Goal: Task Accomplishment & Management: Use online tool/utility

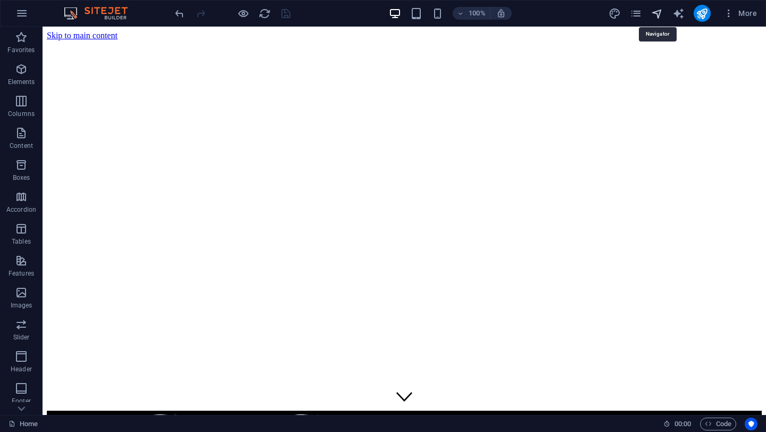
click at [659, 12] on icon "navigator" at bounding box center [657, 13] width 12 height 12
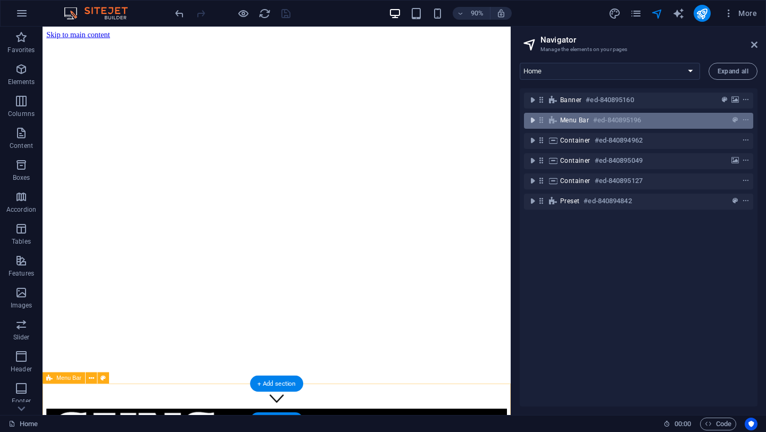
click at [532, 119] on icon "toggle-expand" at bounding box center [532, 120] width 11 height 11
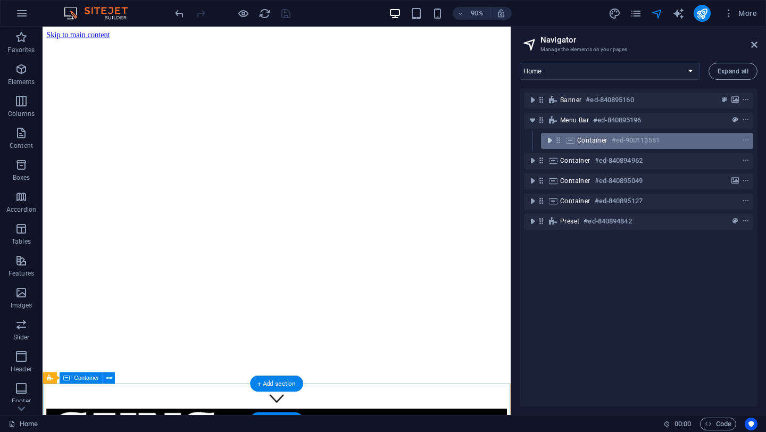
click at [549, 142] on icon "toggle-expand" at bounding box center [549, 140] width 11 height 11
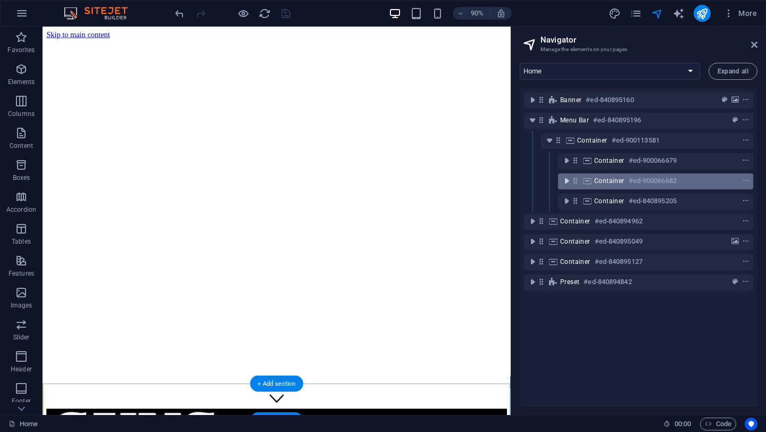
click at [565, 183] on icon "toggle-expand" at bounding box center [566, 181] width 11 height 11
click at [615, 181] on span "Container" at bounding box center [609, 181] width 30 height 9
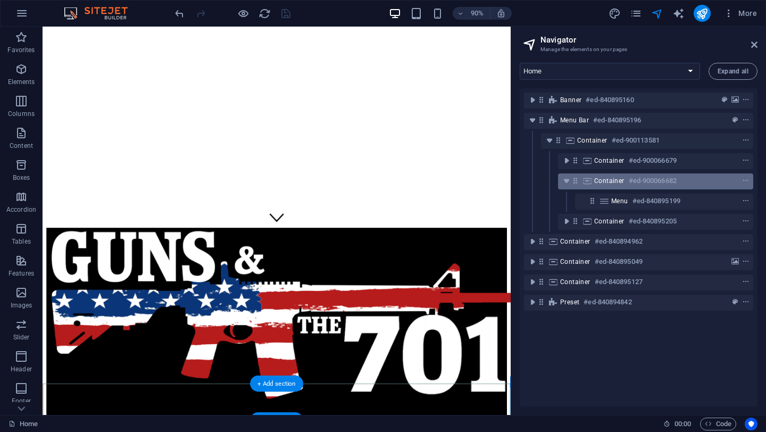
click at [615, 181] on span "Container" at bounding box center [609, 181] width 30 height 9
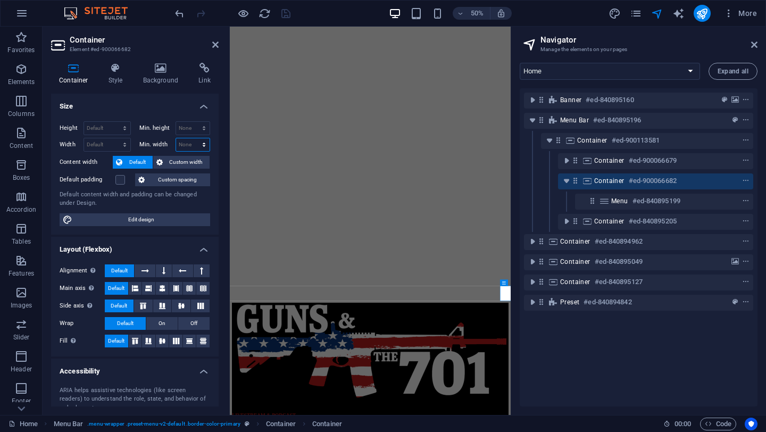
click at [191, 146] on select "None px rem % vh vw" at bounding box center [193, 144] width 34 height 13
select select "px"
click at [193, 138] on select "None px rem % vh vw" at bounding box center [193, 144] width 34 height 13
click at [187, 144] on input "number" at bounding box center [193, 144] width 34 height 13
click at [283, 14] on icon "save" at bounding box center [286, 13] width 12 height 12
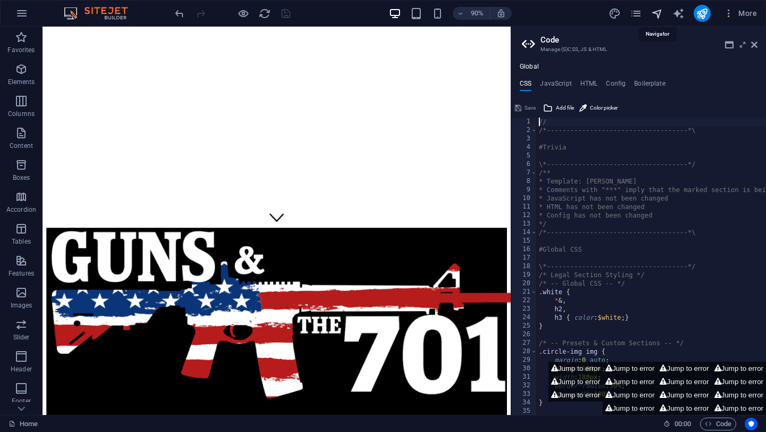
click at [657, 12] on icon "navigator" at bounding box center [657, 13] width 12 height 12
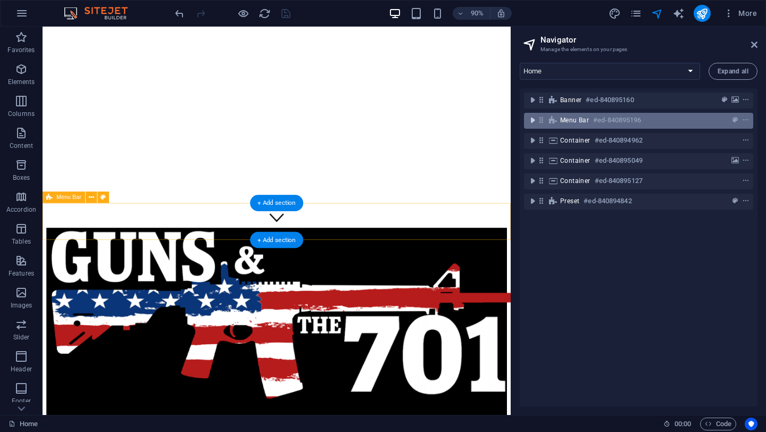
click at [539, 122] on span "toggle-expand" at bounding box center [532, 120] width 13 height 11
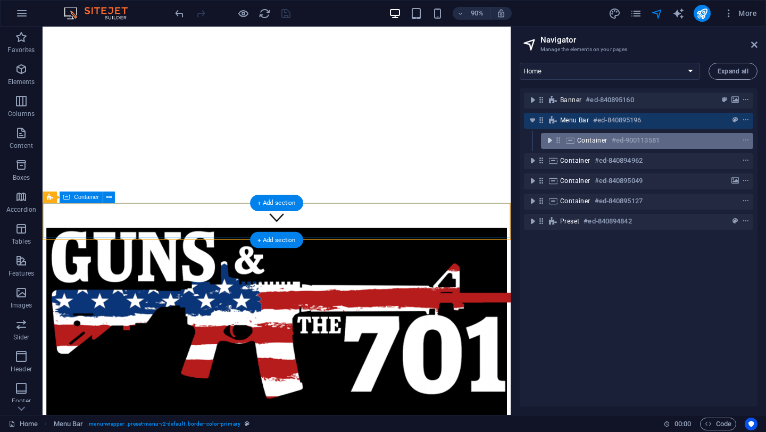
click at [550, 141] on icon "toggle-expand" at bounding box center [549, 140] width 11 height 11
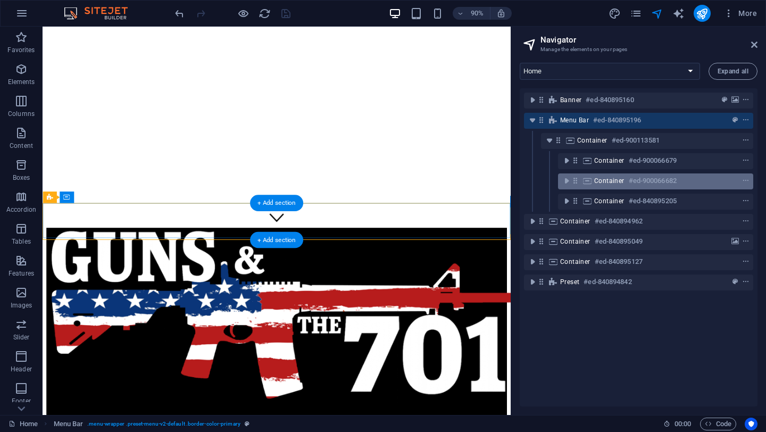
click at [580, 180] on icon at bounding box center [575, 180] width 9 height 9
select select "px"
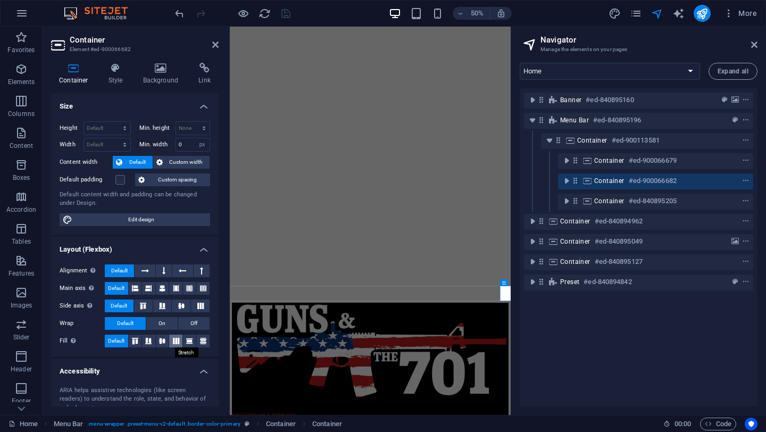
click at [175, 339] on icon at bounding box center [176, 341] width 13 height 6
click at [193, 325] on span "Off" at bounding box center [194, 323] width 7 height 13
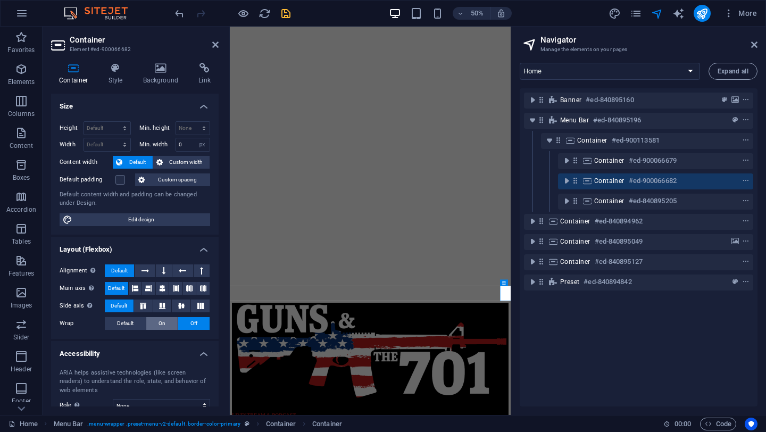
click at [159, 321] on span "On" at bounding box center [162, 323] width 7 height 13
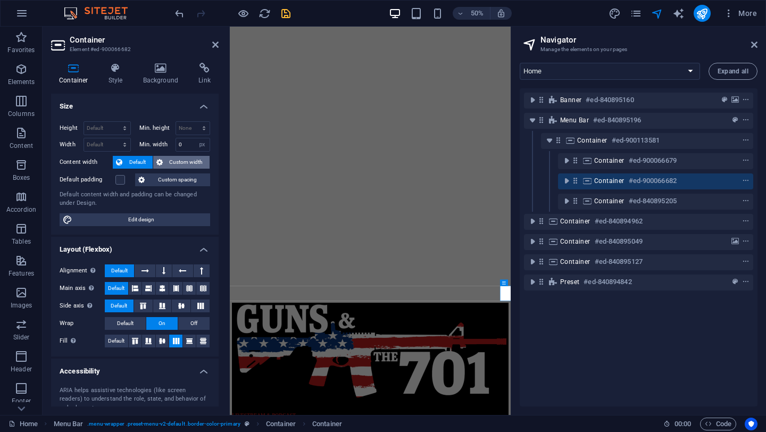
click at [179, 164] on span "Custom width" at bounding box center [186, 162] width 41 height 13
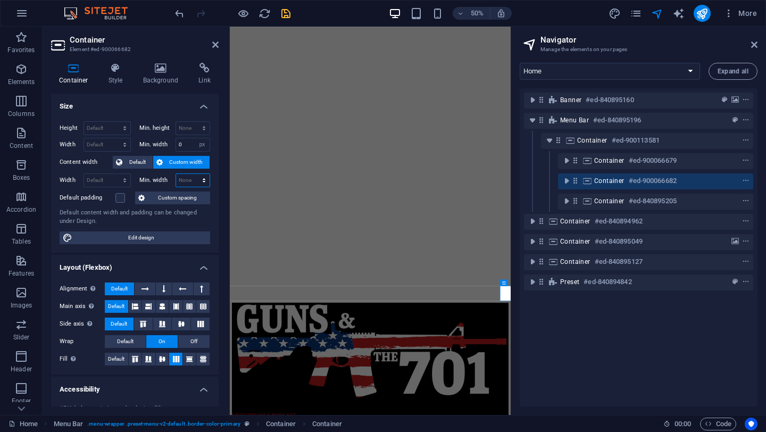
click at [187, 180] on select "None px rem % vh vw" at bounding box center [193, 180] width 34 height 13
select select "px"
click at [193, 174] on select "None px rem % vh vw" at bounding box center [193, 180] width 34 height 13
type input "0"
click at [182, 255] on h4 "Layout (Flexbox)" at bounding box center [135, 264] width 168 height 19
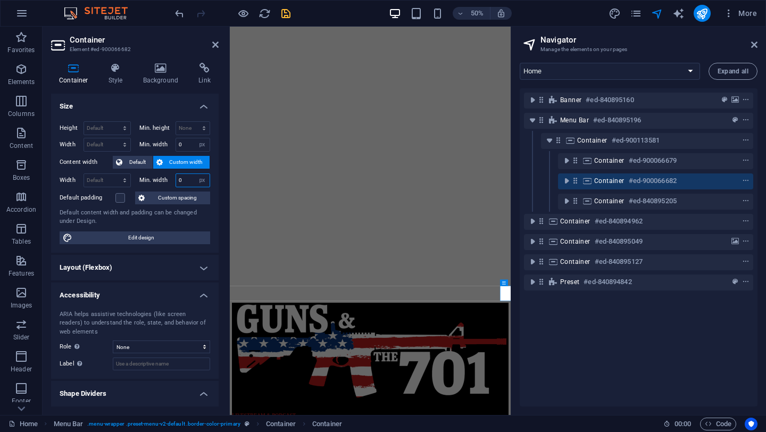
click at [188, 183] on input "0" at bounding box center [193, 180] width 34 height 13
click at [134, 159] on span "Default" at bounding box center [138, 162] width 24 height 13
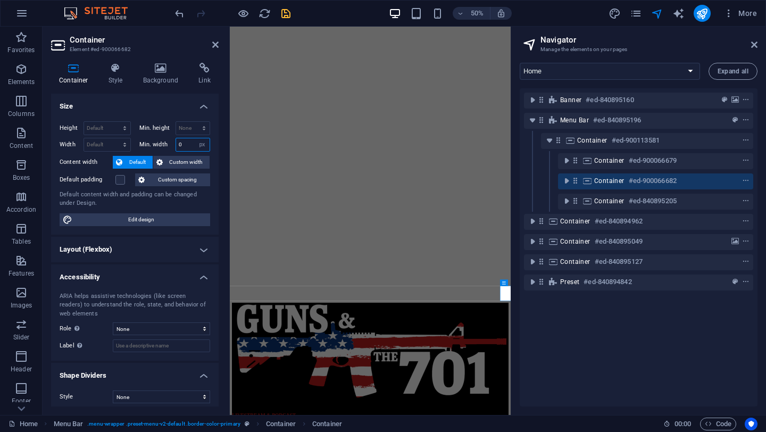
drag, startPoint x: 187, startPoint y: 146, endPoint x: 169, endPoint y: 145, distance: 18.2
click at [170, 145] on div "Min. width 0 None px rem % vh vw" at bounding box center [174, 145] width 71 height 14
click at [199, 145] on select "None px rem % vh vw" at bounding box center [202, 144] width 15 height 13
click at [195, 138] on select "None px rem % vh vw" at bounding box center [202, 144] width 15 height 13
select select "DISABLED_OPTION_VALUE"
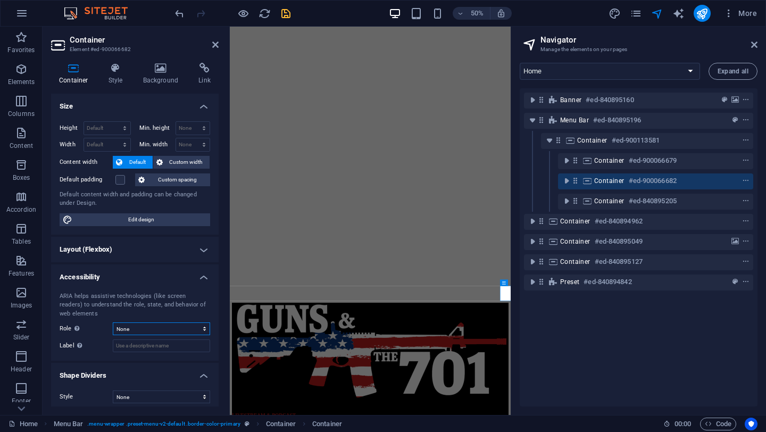
click at [135, 334] on select "None Alert Article Banner Comment Complementary Dialog Footer Header Marquee Pr…" at bounding box center [161, 329] width 97 height 13
click at [113, 323] on select "None Alert Article Banner Comment Complementary Dialog Footer Header Marquee Pr…" at bounding box center [161, 329] width 97 height 13
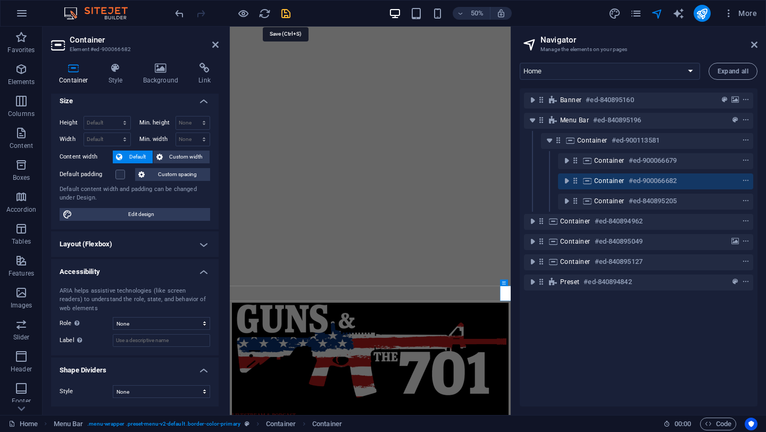
click at [284, 11] on icon "save" at bounding box center [286, 13] width 12 height 12
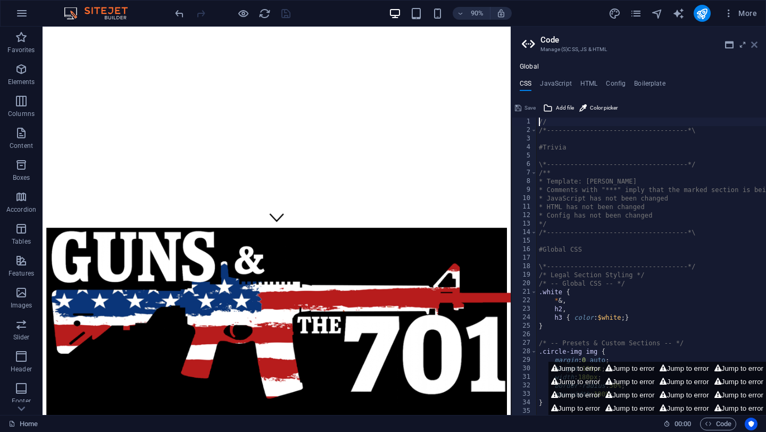
click at [757, 41] on icon at bounding box center [754, 44] width 6 height 9
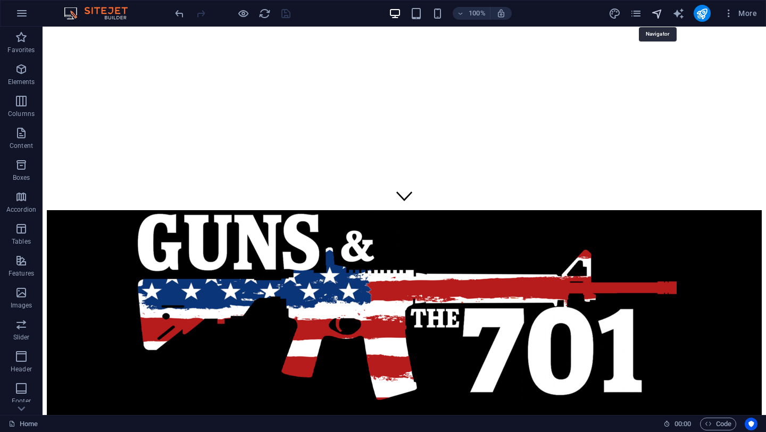
click at [658, 16] on icon "navigator" at bounding box center [657, 13] width 12 height 12
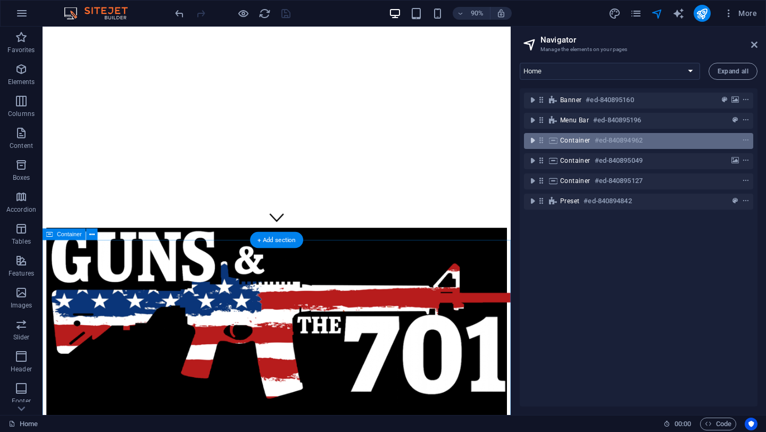
click at [531, 139] on icon "toggle-expand" at bounding box center [532, 140] width 11 height 11
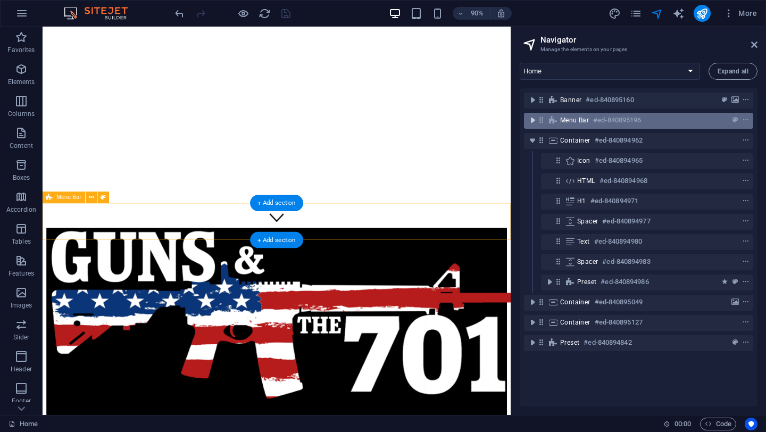
click at [535, 118] on icon "toggle-expand" at bounding box center [532, 120] width 11 height 11
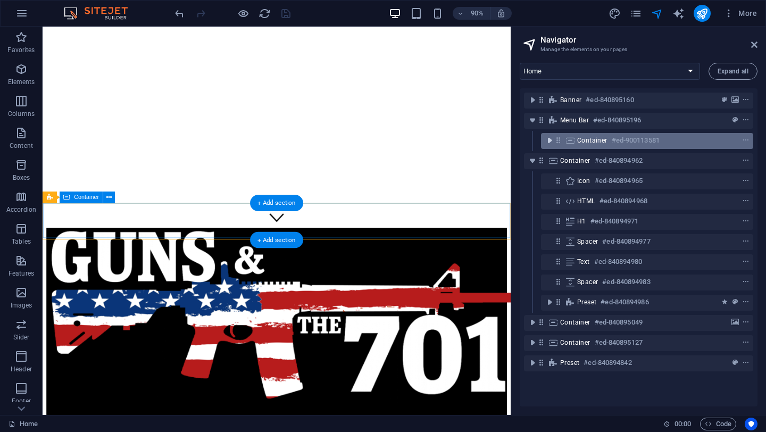
click at [551, 139] on icon "toggle-expand" at bounding box center [549, 140] width 11 height 11
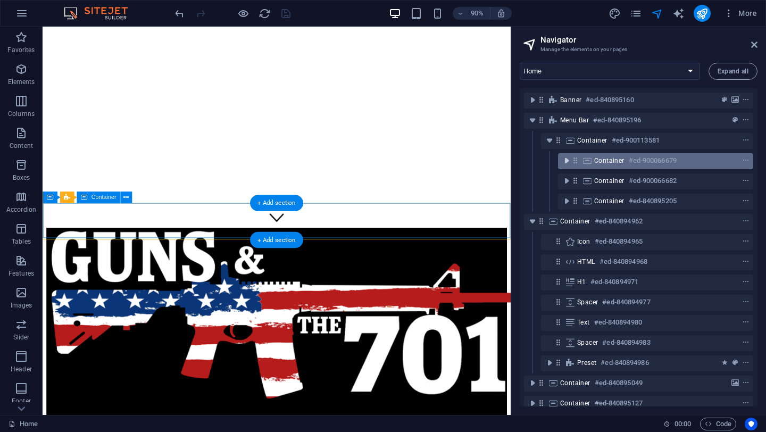
click at [569, 161] on icon "toggle-expand" at bounding box center [566, 160] width 11 height 11
click at [742, 160] on icon "context-menu" at bounding box center [745, 160] width 7 height 7
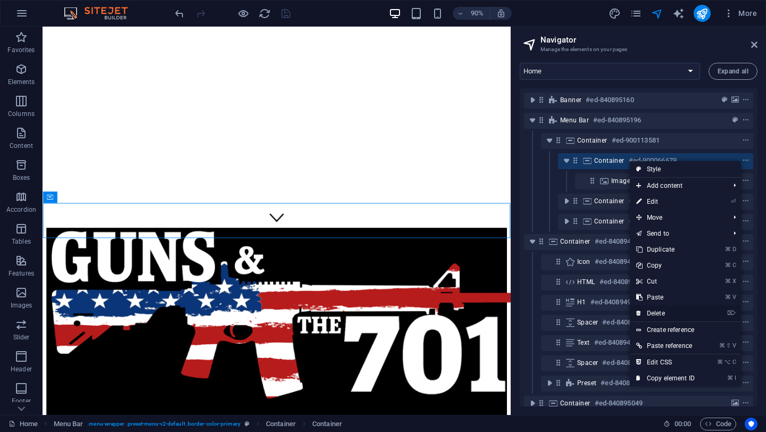
click at [658, 309] on link "⌦ Delete" at bounding box center [665, 313] width 71 height 16
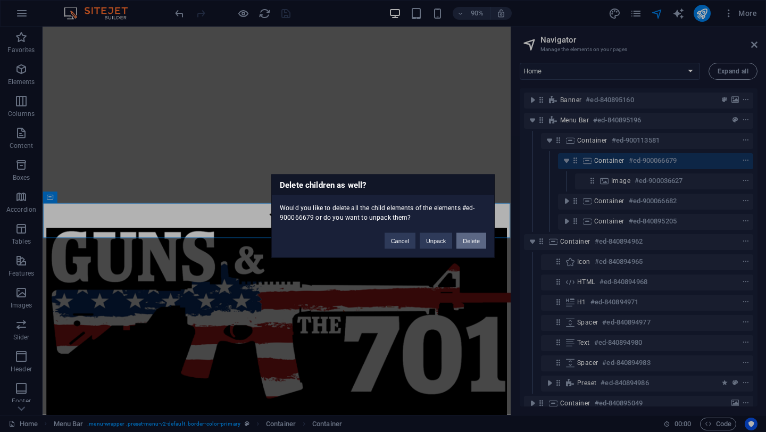
click at [473, 243] on button "Delete" at bounding box center [472, 241] width 30 height 16
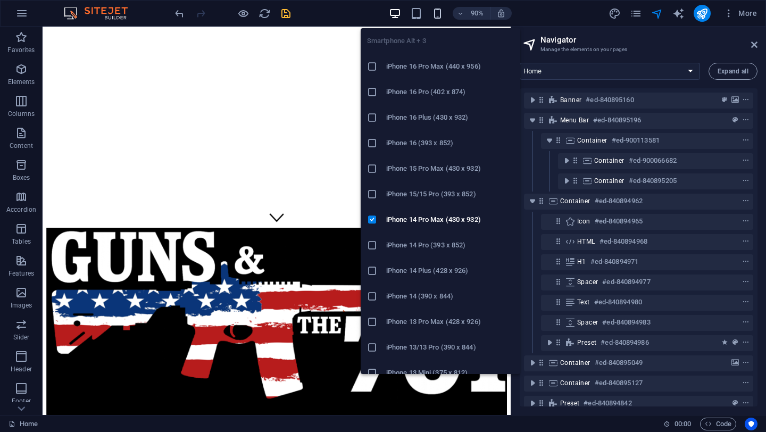
click at [437, 14] on icon "button" at bounding box center [438, 13] width 12 height 12
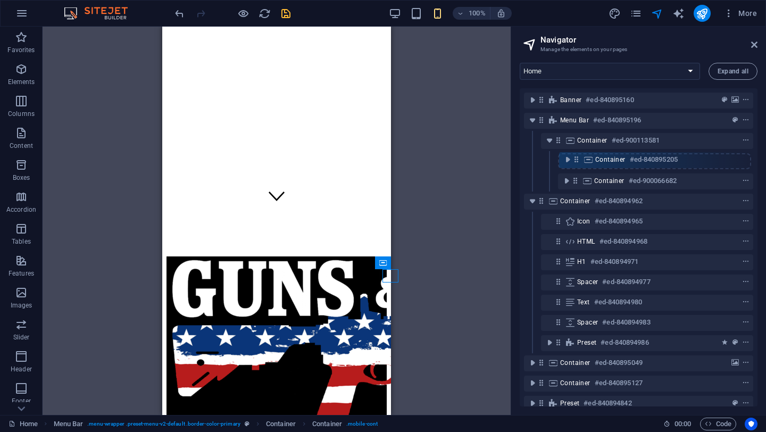
drag, startPoint x: 575, startPoint y: 180, endPoint x: 577, endPoint y: 153, distance: 27.2
click at [577, 153] on div "Banner #ed-840895160 Menu Bar #ed-840895196 Container #ed-900113581 Container #…" at bounding box center [639, 247] width 238 height 318
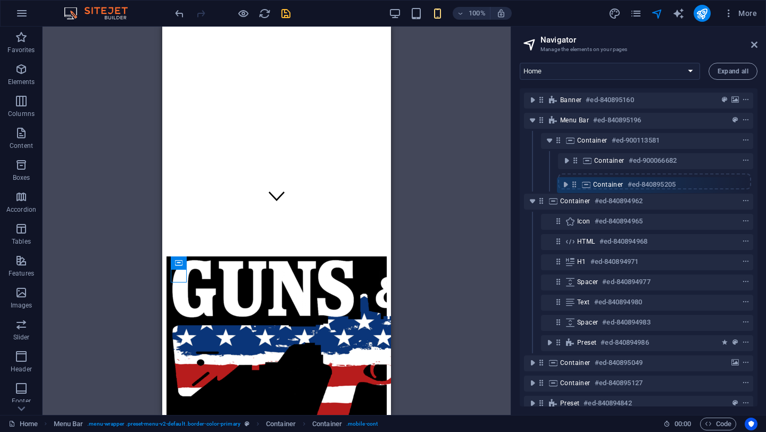
drag, startPoint x: 576, startPoint y: 160, endPoint x: 575, endPoint y: 188, distance: 27.7
click at [575, 188] on div "Banner #ed-840895160 Menu Bar #ed-840895196 Container #ed-900113581 Container #…" at bounding box center [639, 247] width 238 height 318
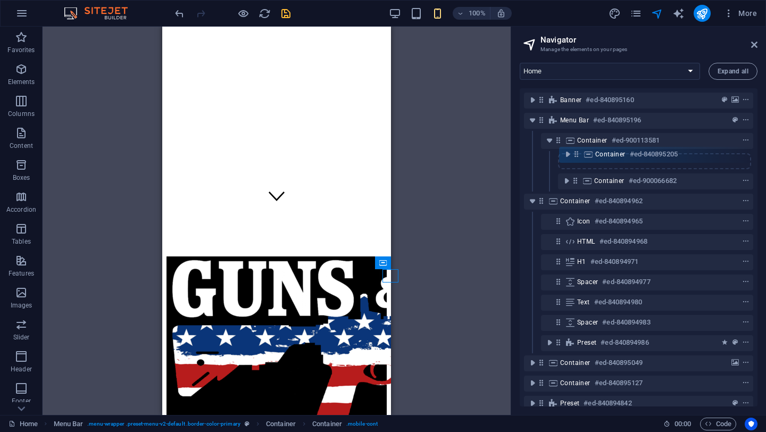
drag, startPoint x: 578, startPoint y: 180, endPoint x: 579, endPoint y: 150, distance: 30.4
click at [579, 150] on div "Banner #ed-840895160 Menu Bar #ed-840895196 Container #ed-900113581 Container #…" at bounding box center [639, 247] width 238 height 318
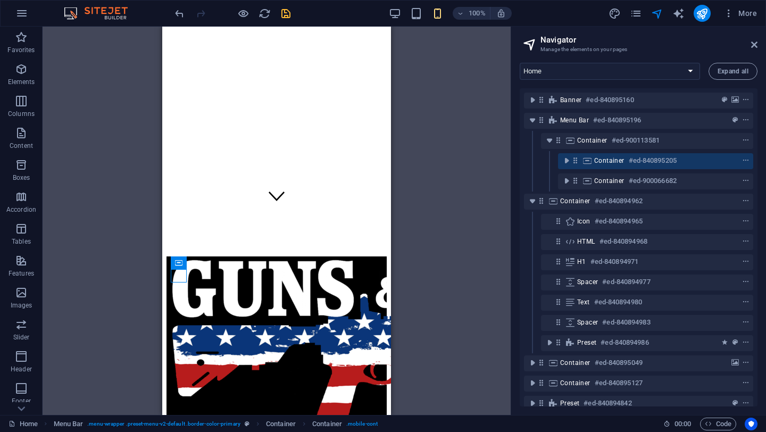
click at [453, 228] on div "H3 Banner Banner Container Container Container Image Container H3 Logo H3 Space…" at bounding box center [277, 221] width 468 height 389
click at [285, 12] on icon "save" at bounding box center [286, 13] width 12 height 12
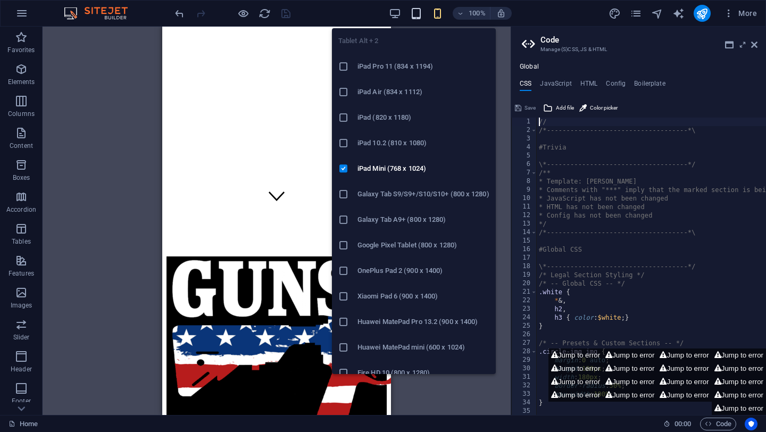
click at [418, 14] on icon "button" at bounding box center [416, 13] width 12 height 12
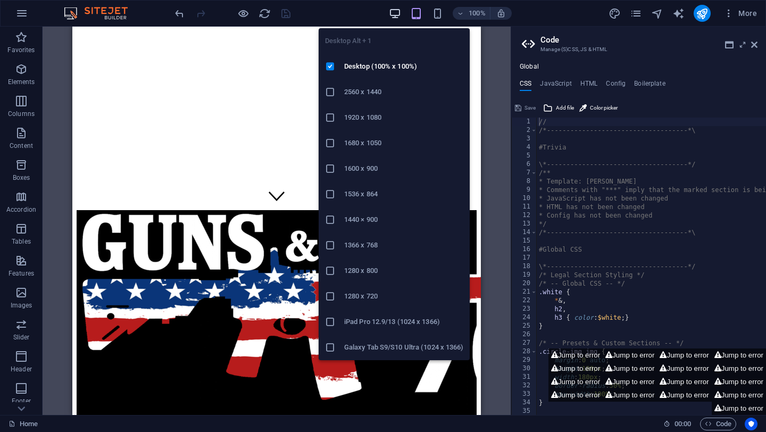
click at [394, 12] on icon "button" at bounding box center [395, 13] width 12 height 12
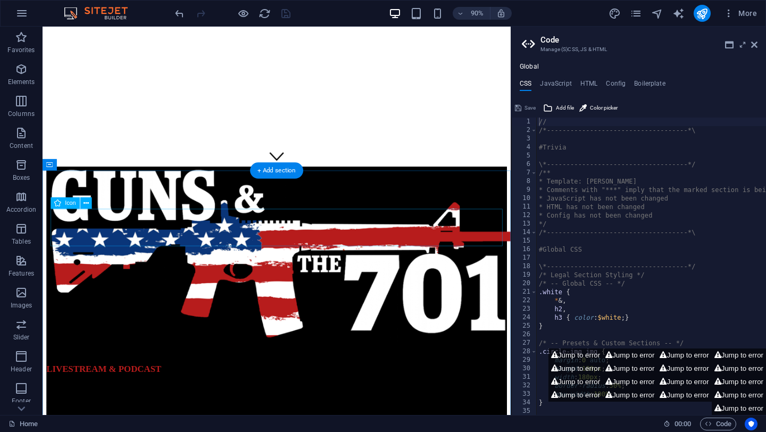
scroll to position [0, 0]
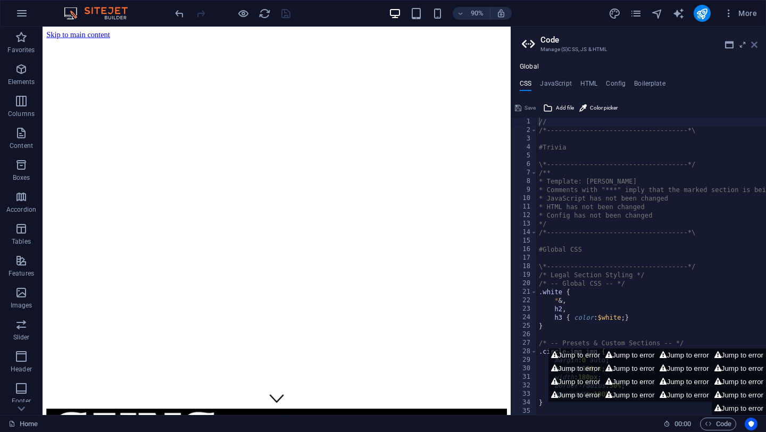
click at [755, 45] on icon at bounding box center [754, 44] width 6 height 9
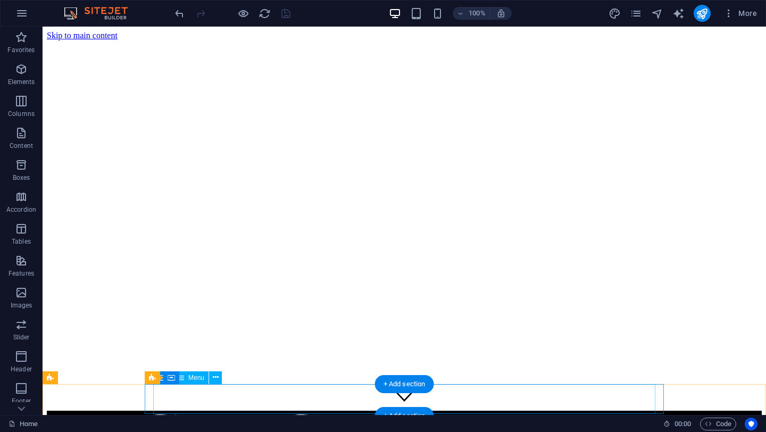
select select "1"
select select
select select "2"
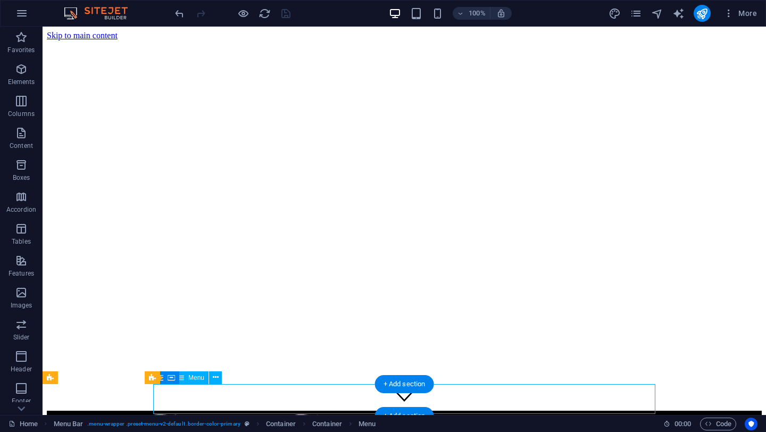
select select
select select "4"
select select
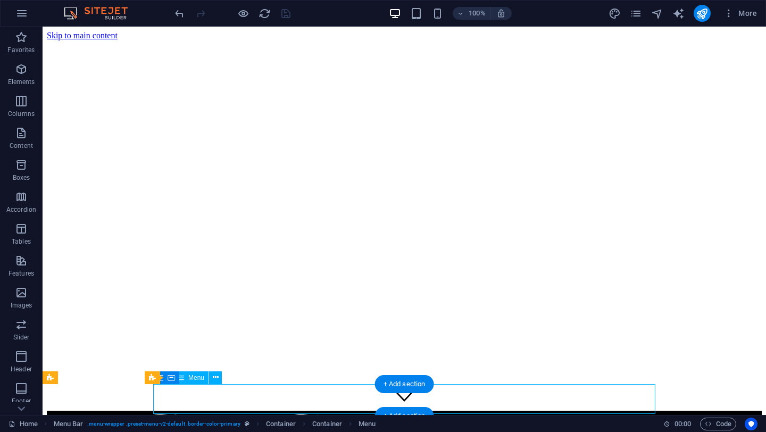
select select "5"
select select
select select "primary"
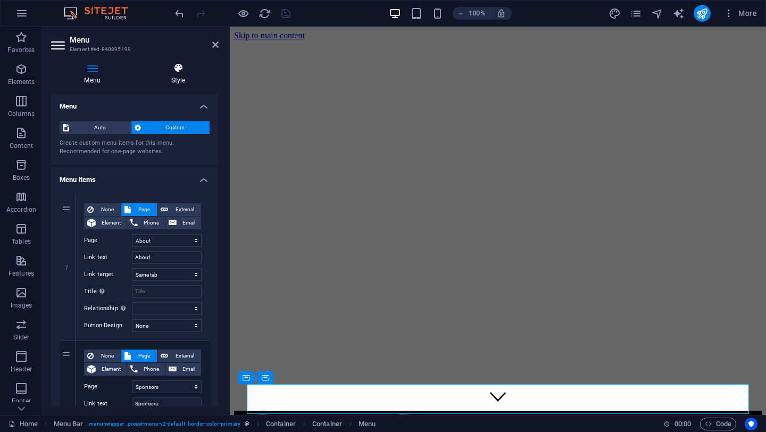
click at [171, 72] on icon at bounding box center [178, 68] width 81 height 11
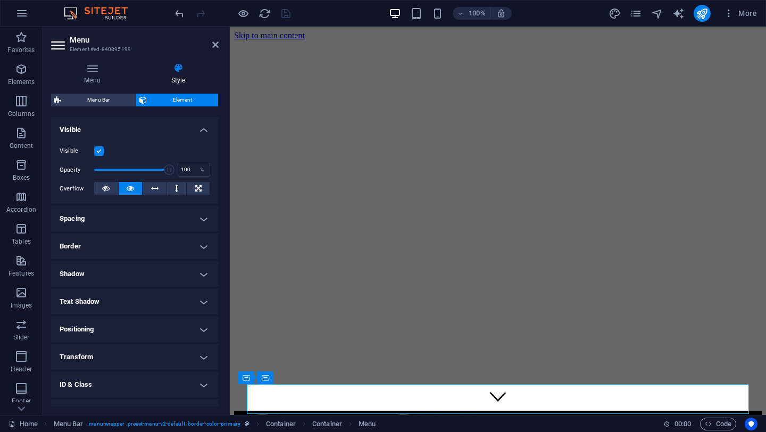
scroll to position [115, 0]
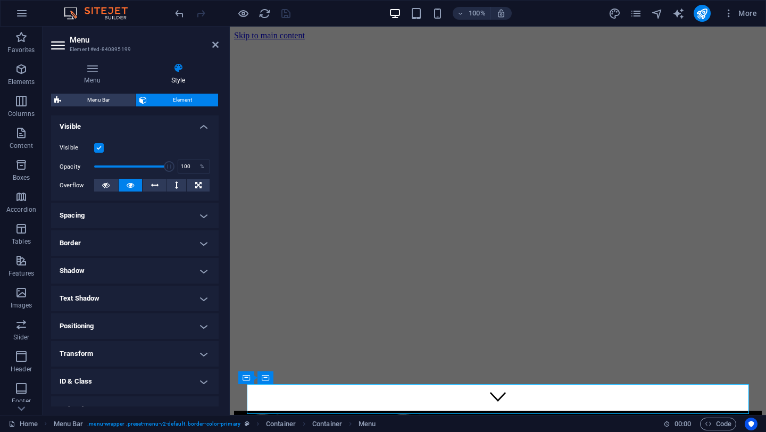
click at [89, 325] on h4 "Positioning" at bounding box center [135, 326] width 168 height 26
click at [117, 349] on span "Relative" at bounding box center [121, 347] width 18 height 13
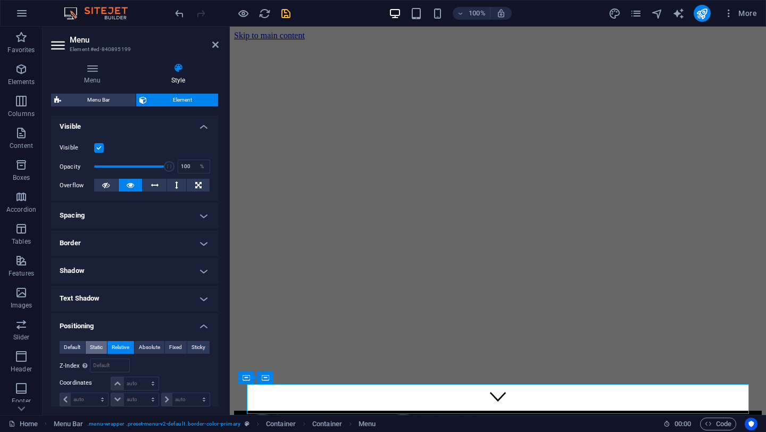
click at [93, 348] on span "Static" at bounding box center [96, 347] width 13 height 13
click at [158, 346] on span "Absolute" at bounding box center [149, 347] width 21 height 13
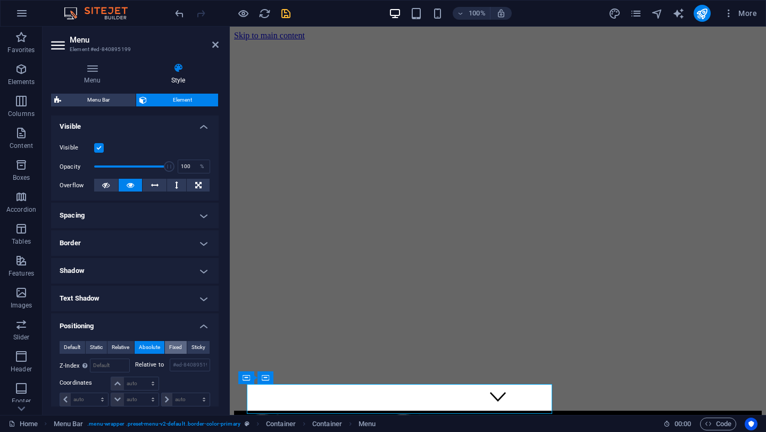
click at [176, 346] on span "Fixed" at bounding box center [175, 347] width 13 height 13
click at [197, 346] on span "Sticky" at bounding box center [199, 347] width 14 height 13
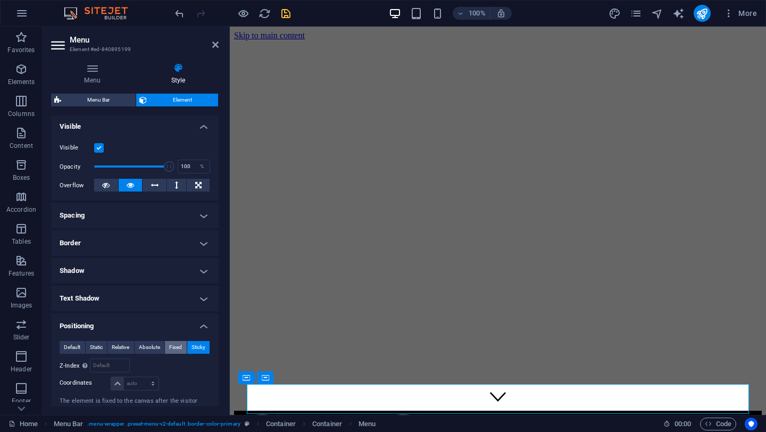
click at [177, 345] on span "Fixed" at bounding box center [175, 347] width 13 height 13
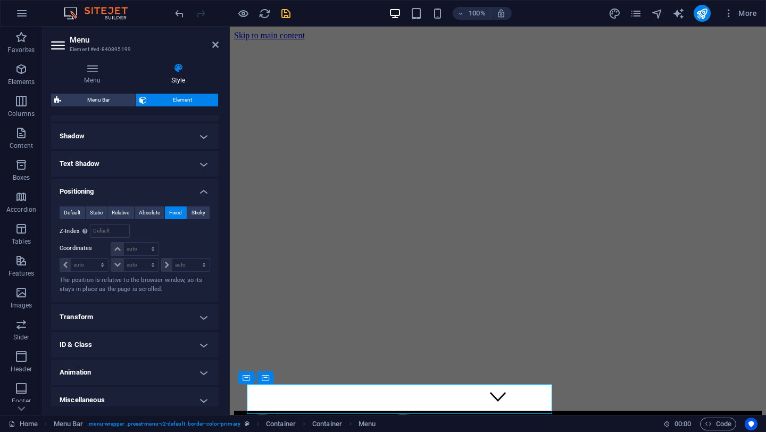
scroll to position [251, 0]
click at [184, 265] on select "auto px rem % em" at bounding box center [186, 264] width 48 height 13
select select "px"
click at [193, 258] on select "auto px rem % em" at bounding box center [186, 264] width 48 height 13
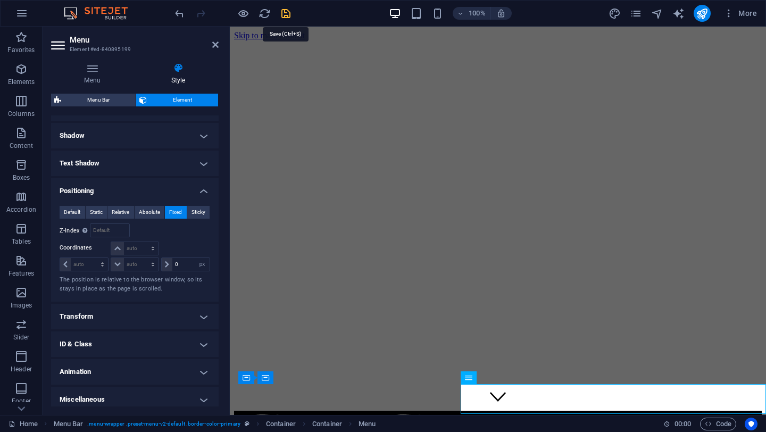
click at [289, 15] on icon "save" at bounding box center [286, 13] width 12 height 12
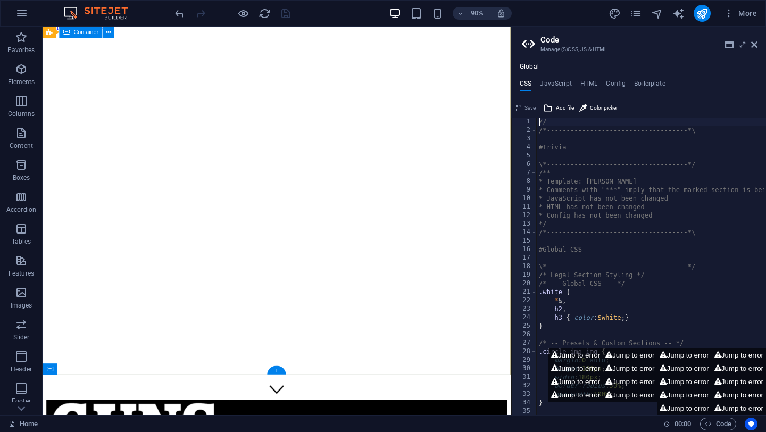
scroll to position [0, 0]
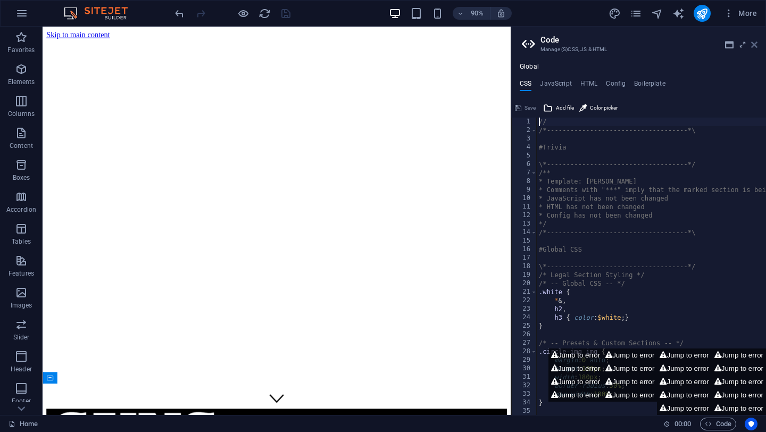
click at [755, 42] on icon at bounding box center [754, 44] width 6 height 9
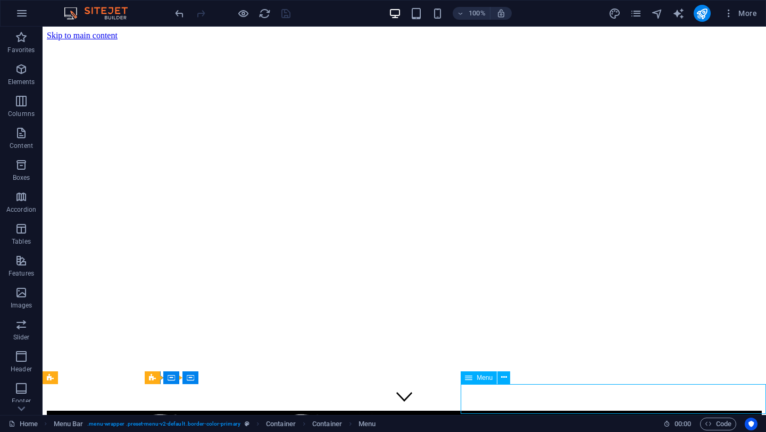
select select "px"
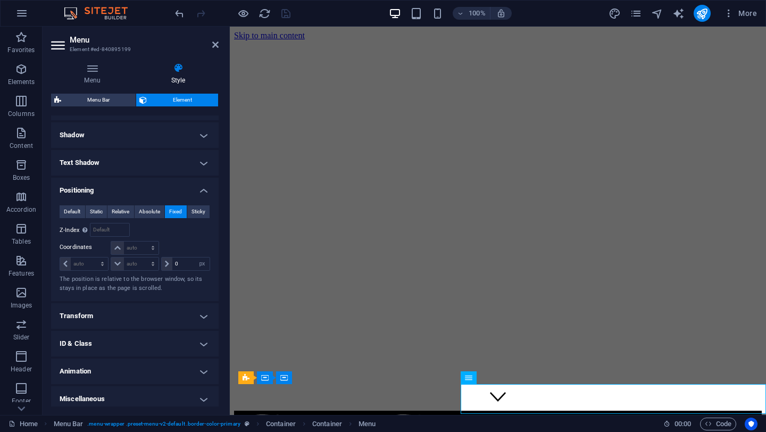
scroll to position [257, 0]
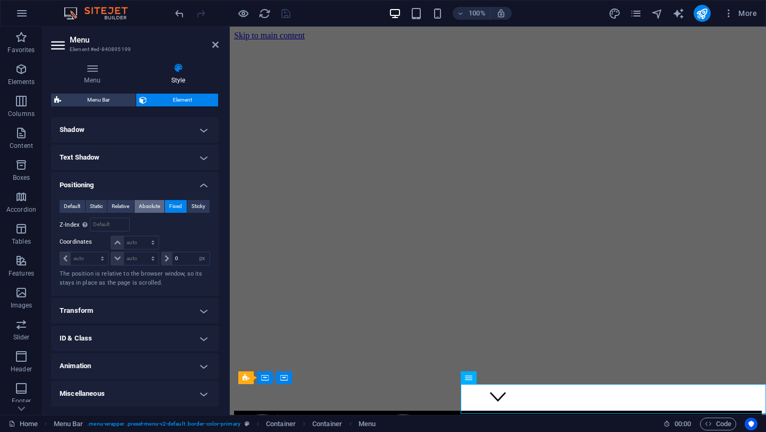
click at [145, 208] on span "Absolute" at bounding box center [149, 206] width 21 height 13
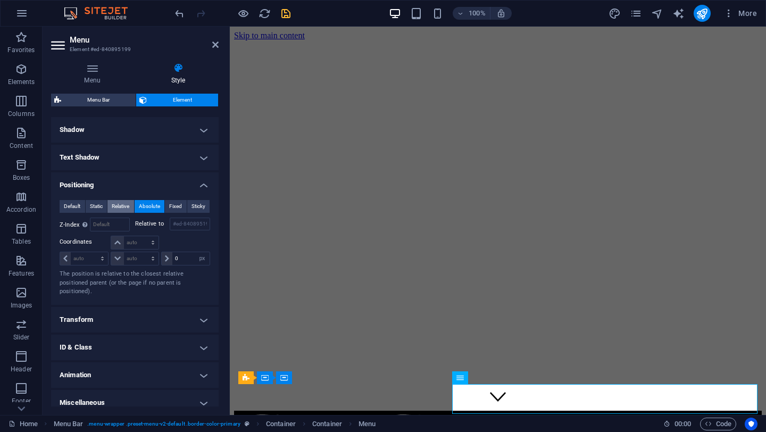
click at [120, 208] on span "Relative" at bounding box center [121, 206] width 18 height 13
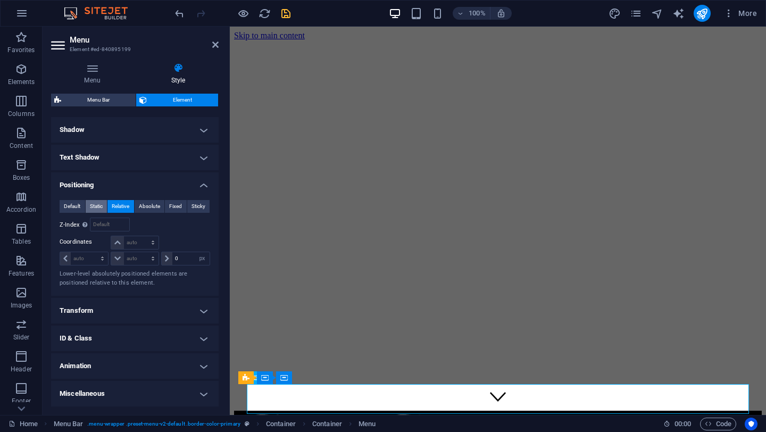
click at [95, 204] on span "Static" at bounding box center [96, 206] width 13 height 13
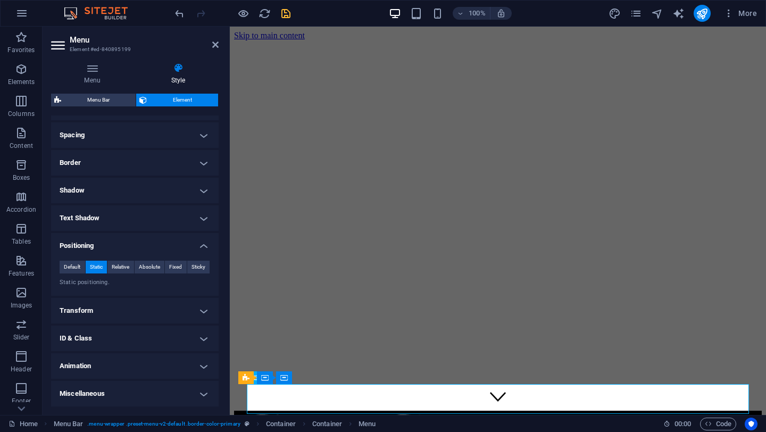
scroll to position [195, 0]
click at [66, 266] on span "Default" at bounding box center [72, 267] width 16 height 13
click at [117, 266] on span "Relative" at bounding box center [121, 267] width 18 height 13
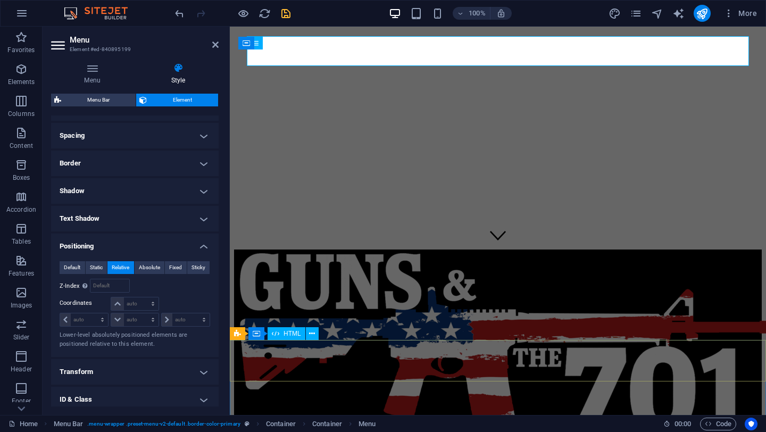
scroll to position [0, 0]
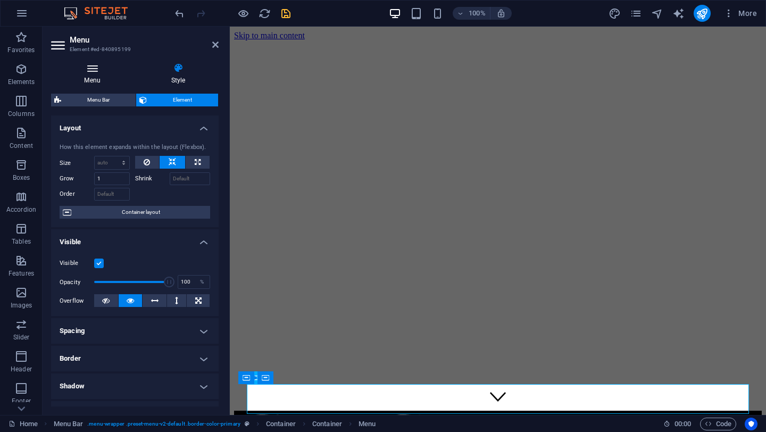
click at [95, 68] on icon at bounding box center [92, 68] width 82 height 11
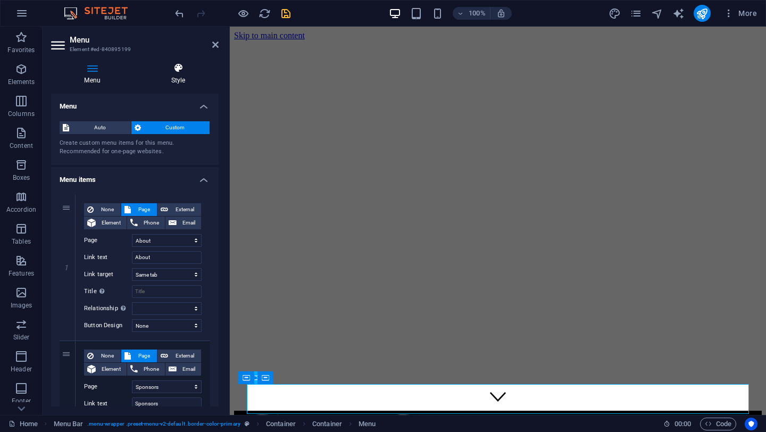
click at [178, 69] on icon at bounding box center [178, 68] width 81 height 11
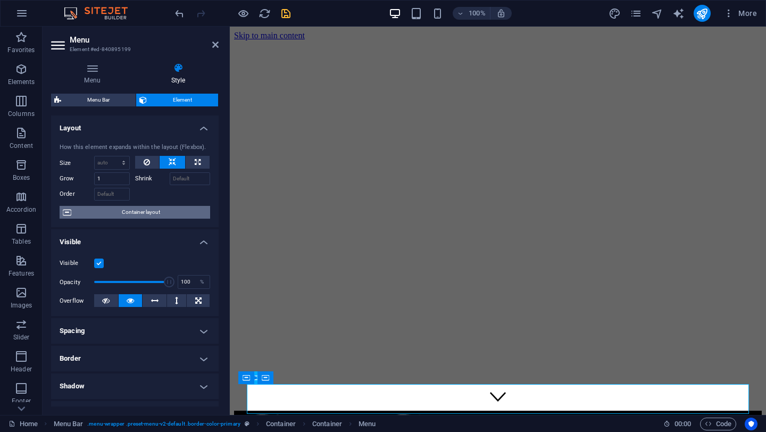
click at [135, 214] on span "Container layout" at bounding box center [141, 212] width 133 height 13
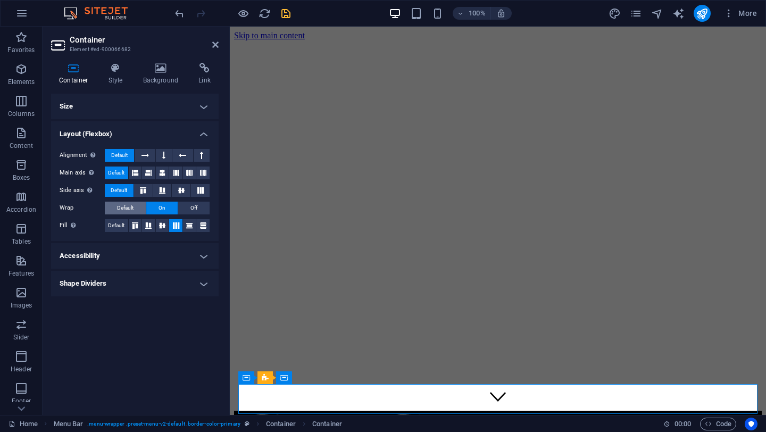
click at [128, 210] on span "Default" at bounding box center [125, 208] width 16 height 13
click at [115, 221] on span "Default" at bounding box center [116, 225] width 16 height 13
click at [79, 105] on h4 "Size" at bounding box center [135, 107] width 168 height 26
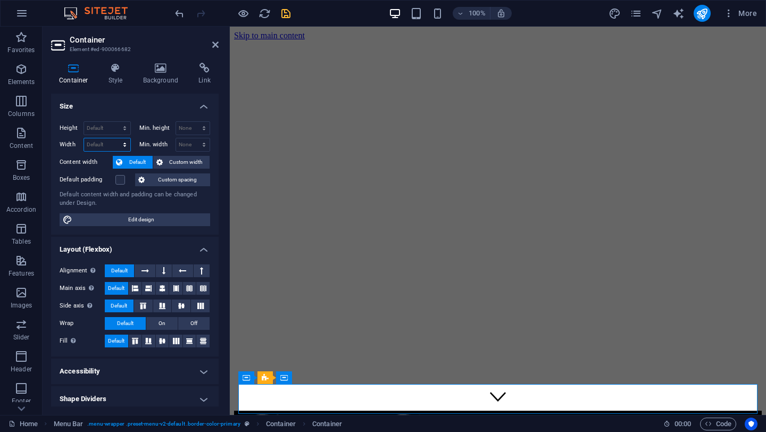
click at [101, 145] on select "Default px rem % em vh vw" at bounding box center [107, 144] width 46 height 13
click at [84, 138] on select "Default px rem % em vh vw" at bounding box center [107, 144] width 46 height 13
click at [101, 145] on select "Default px rem % em vh vw" at bounding box center [107, 144] width 46 height 13
select select "px"
click at [114, 138] on select "Default px rem % em vh vw" at bounding box center [107, 144] width 46 height 13
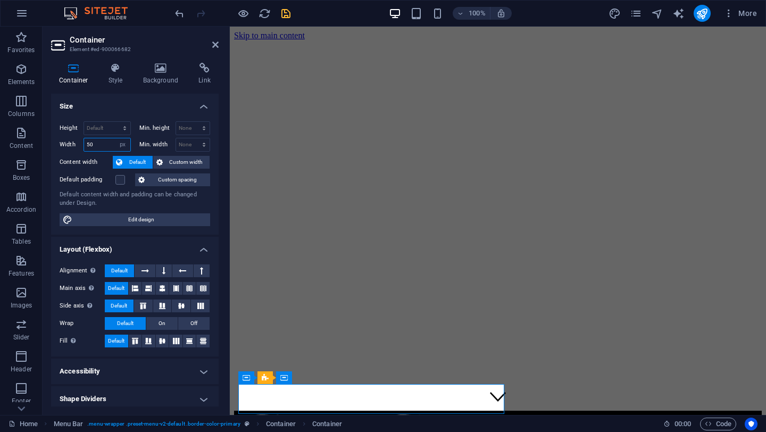
type input "5"
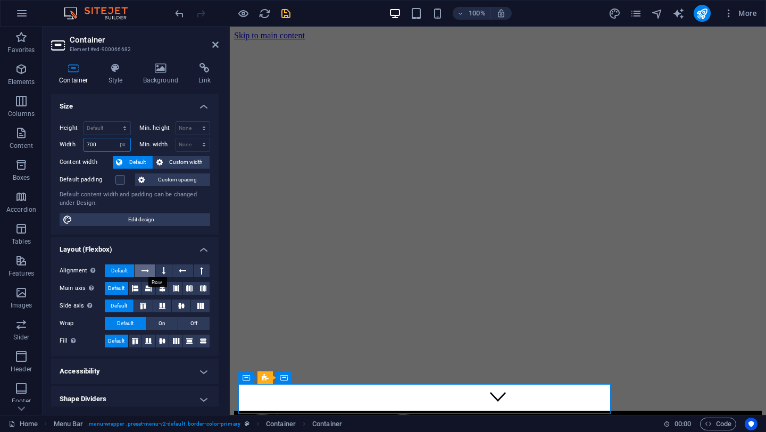
type input "700"
click at [147, 270] on icon at bounding box center [145, 271] width 7 height 13
click at [115, 271] on span "Default" at bounding box center [119, 271] width 16 height 13
click at [146, 287] on icon at bounding box center [148, 288] width 6 height 13
click at [115, 288] on span "Default" at bounding box center [116, 288] width 16 height 13
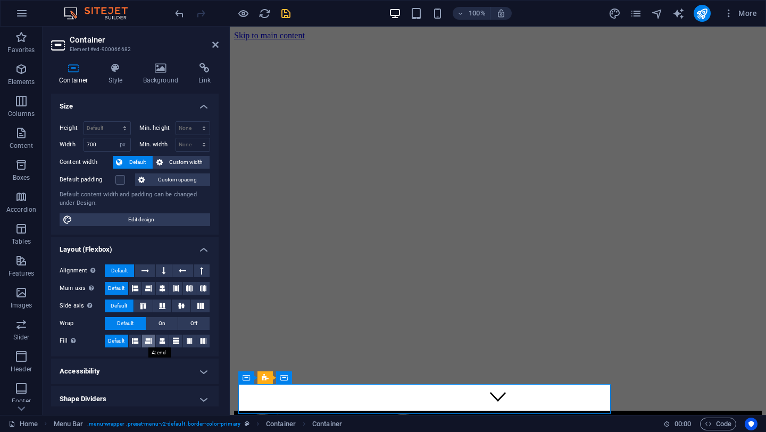
click at [149, 338] on icon at bounding box center [148, 341] width 6 height 13
click at [111, 340] on span "Default" at bounding box center [116, 341] width 16 height 13
click at [656, 16] on icon "navigator" at bounding box center [657, 13] width 12 height 12
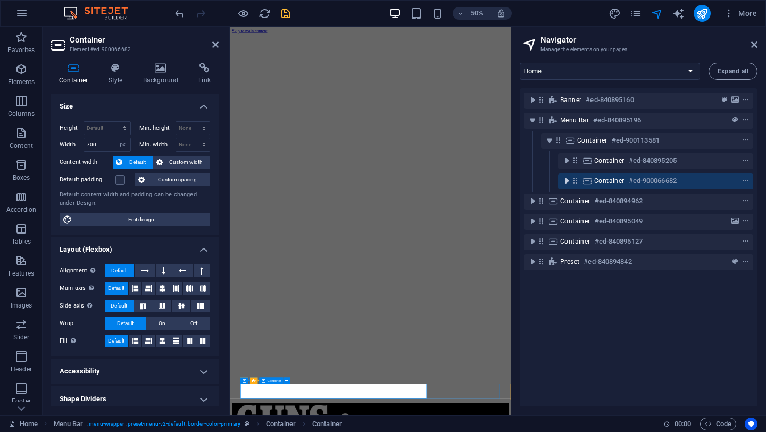
click at [566, 183] on icon "toggle-expand" at bounding box center [566, 181] width 11 height 11
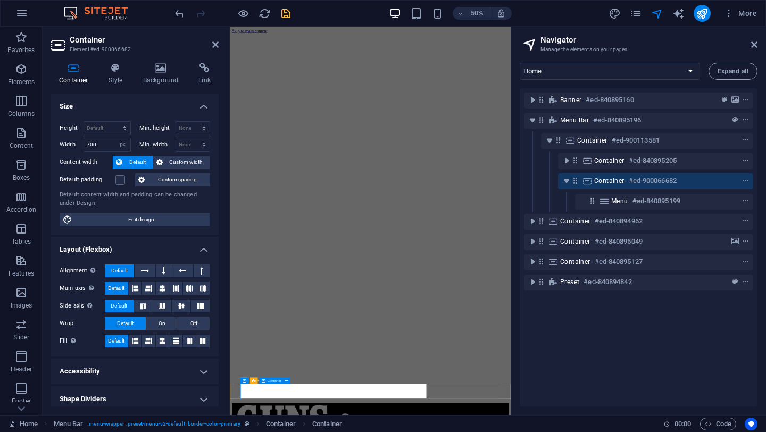
click at [614, 180] on span "Container" at bounding box center [609, 181] width 30 height 9
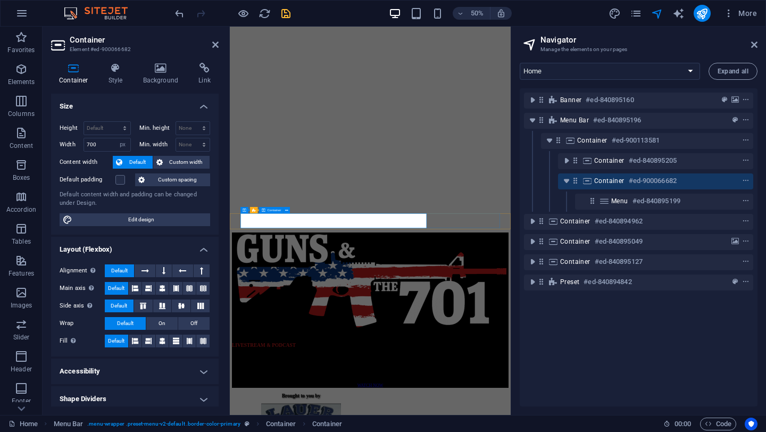
click at [614, 180] on span "Container" at bounding box center [609, 181] width 30 height 9
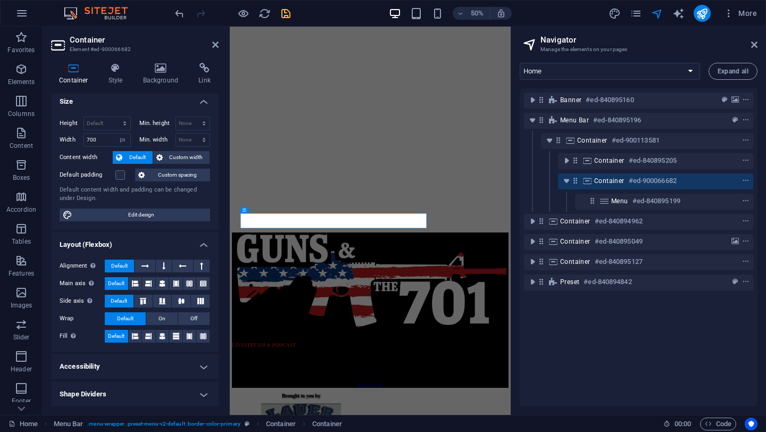
scroll to position [0, 0]
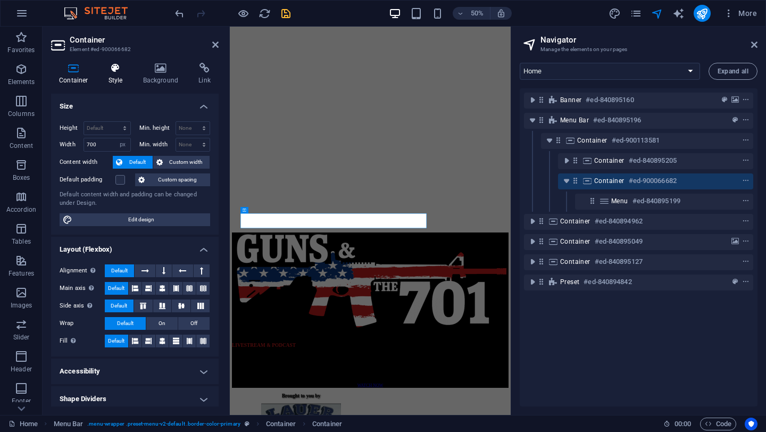
click at [118, 68] on icon at bounding box center [116, 68] width 30 height 11
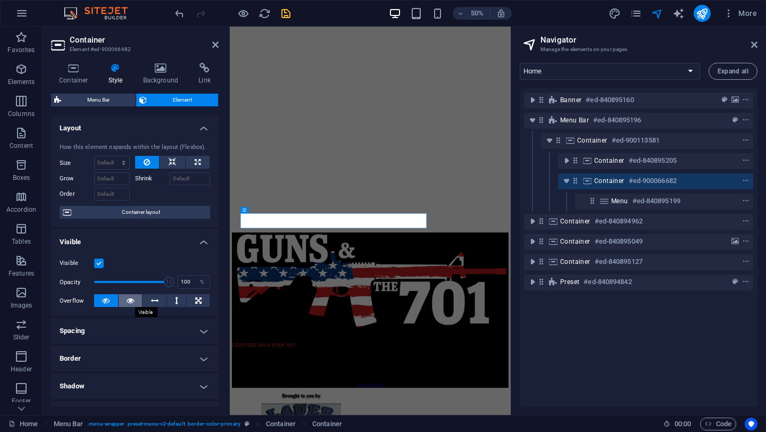
click at [131, 300] on icon at bounding box center [130, 300] width 7 height 13
click at [105, 302] on icon at bounding box center [105, 300] width 7 height 13
click at [193, 323] on h4 "Spacing" at bounding box center [135, 331] width 168 height 26
click at [193, 323] on h4 "Spacing" at bounding box center [135, 327] width 168 height 19
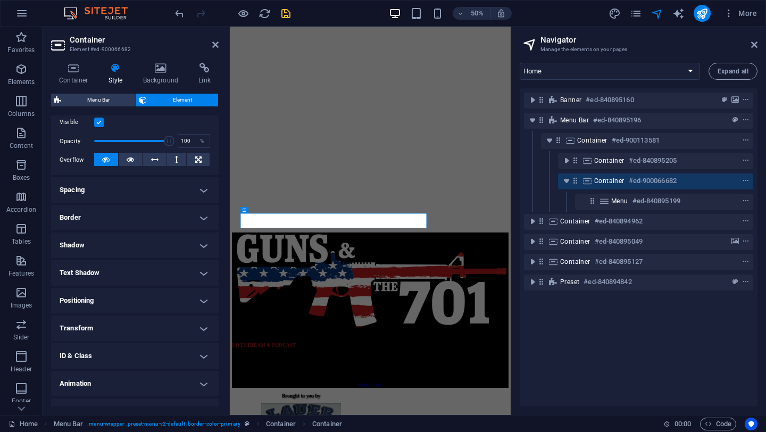
scroll to position [159, 0]
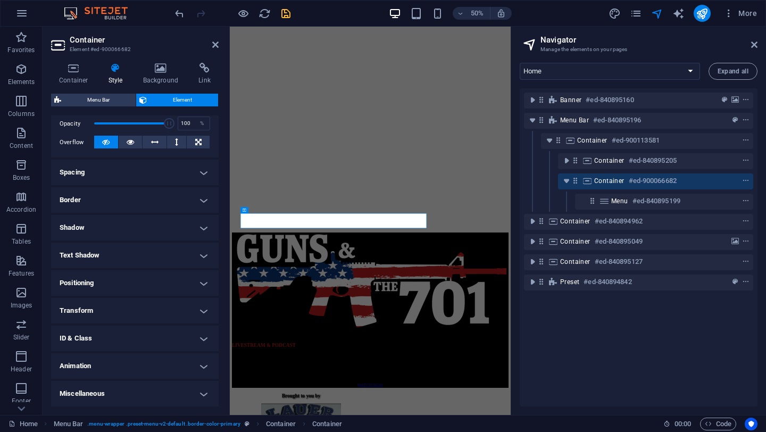
click at [82, 290] on h4 "Positioning" at bounding box center [135, 283] width 168 height 26
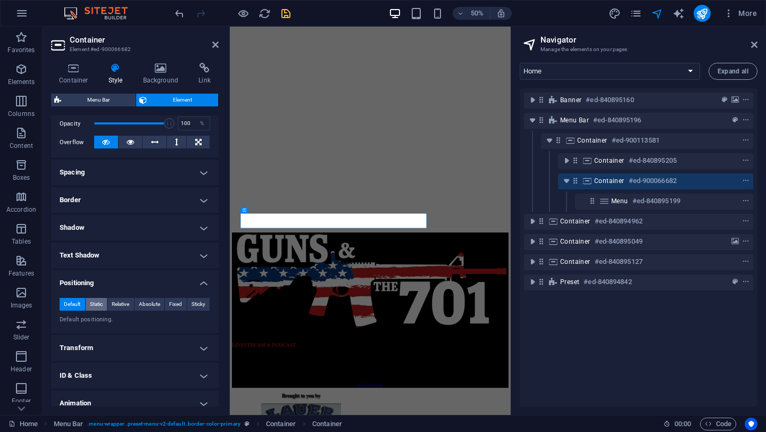
click at [99, 305] on span "Static" at bounding box center [96, 304] width 13 height 13
click at [125, 304] on span "Relative" at bounding box center [121, 304] width 18 height 13
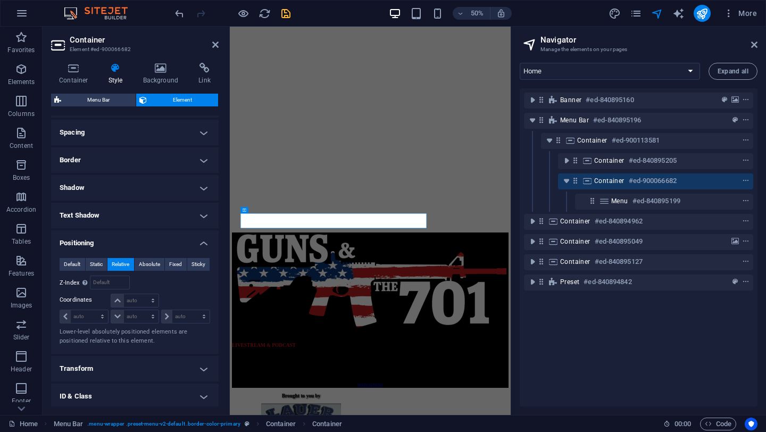
scroll to position [202, 0]
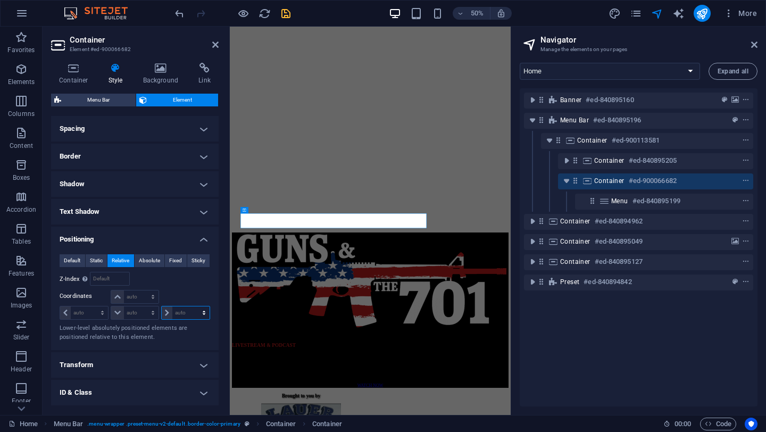
click at [182, 313] on select "auto px rem % em" at bounding box center [186, 313] width 48 height 13
select select "%"
click at [193, 307] on select "auto px rem % em" at bounding box center [186, 313] width 48 height 13
type input "0"
click at [203, 310] on select "auto px rem % em" at bounding box center [202, 313] width 15 height 13
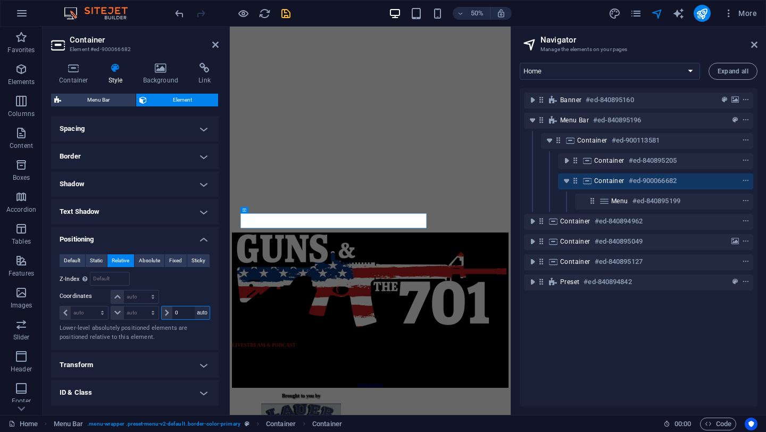
click at [195, 307] on select "auto px rem % em" at bounding box center [202, 313] width 15 height 13
click at [202, 314] on select "auto px rem % em" at bounding box center [186, 313] width 48 height 13
click at [193, 307] on select "auto px rem % em" at bounding box center [186, 313] width 48 height 13
click at [183, 313] on input "0" at bounding box center [190, 313] width 37 height 13
click at [197, 315] on select "auto px rem % em" at bounding box center [202, 313] width 15 height 13
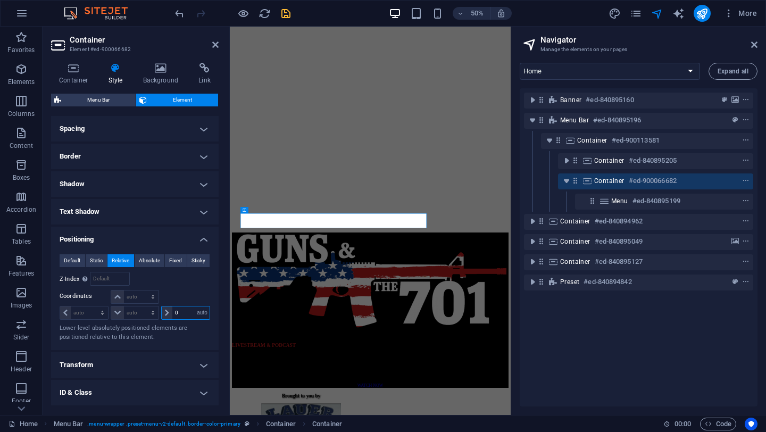
click at [195, 307] on select "auto px rem % em" at bounding box center [202, 313] width 15 height 13
select select "DISABLED_OPTION_VALUE"
click at [72, 260] on span "Default" at bounding box center [72, 260] width 16 height 13
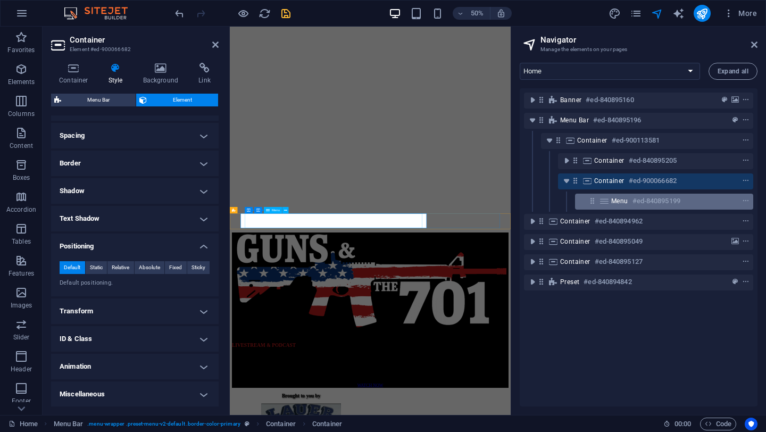
click at [633, 202] on h6 "#ed-840895199" at bounding box center [657, 201] width 48 height 13
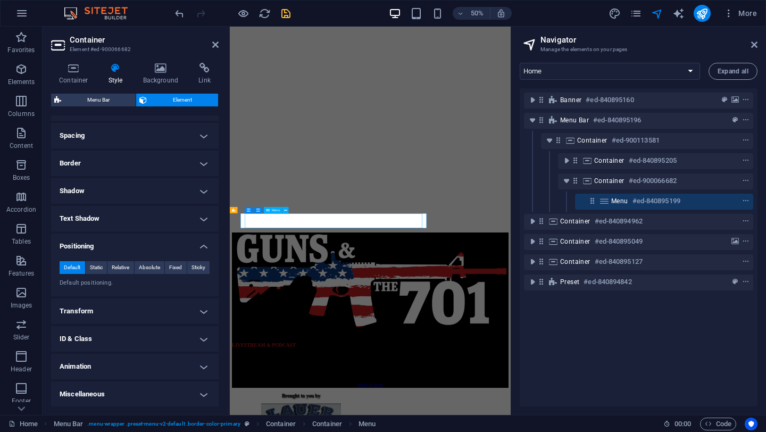
click at [633, 202] on h6 "#ed-840895199" at bounding box center [657, 201] width 48 height 13
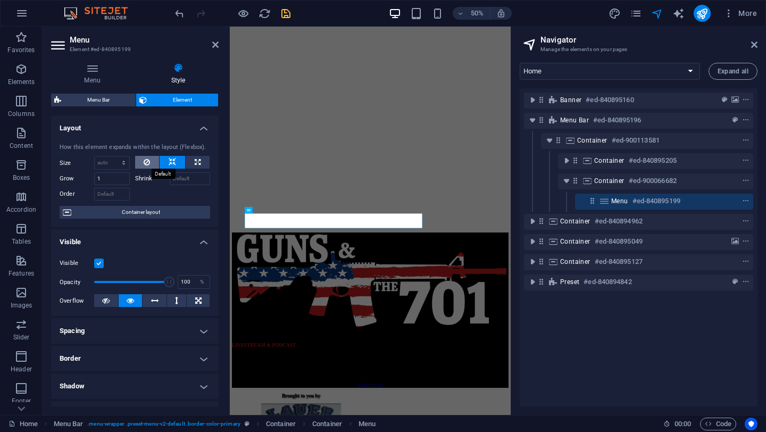
click at [144, 160] on icon at bounding box center [147, 162] width 6 height 13
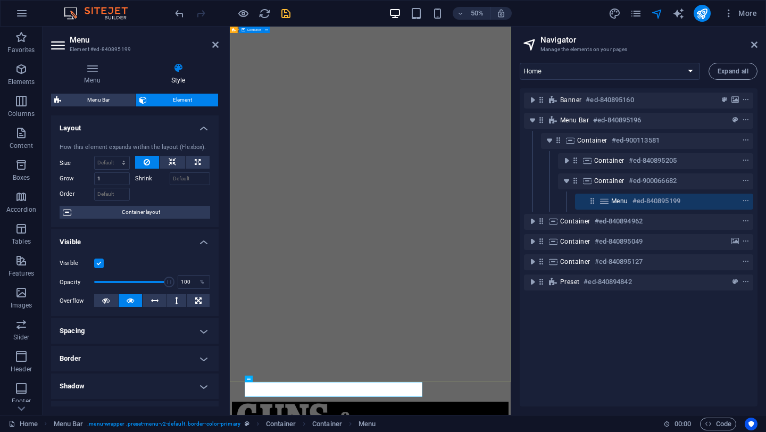
scroll to position [0, 0]
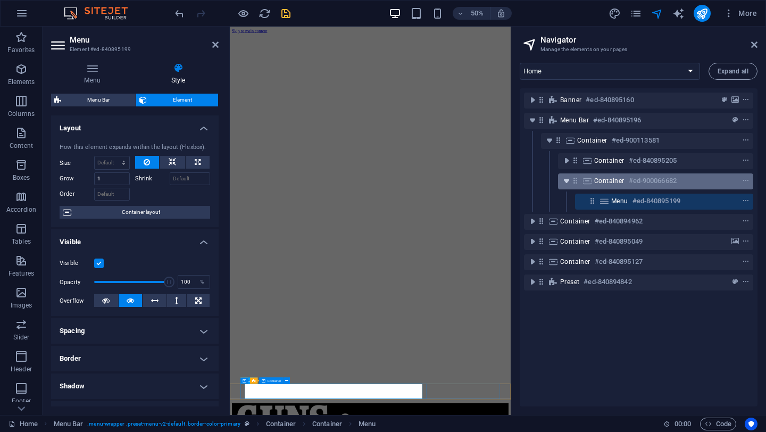
click at [567, 181] on icon "toggle-expand" at bounding box center [566, 181] width 11 height 11
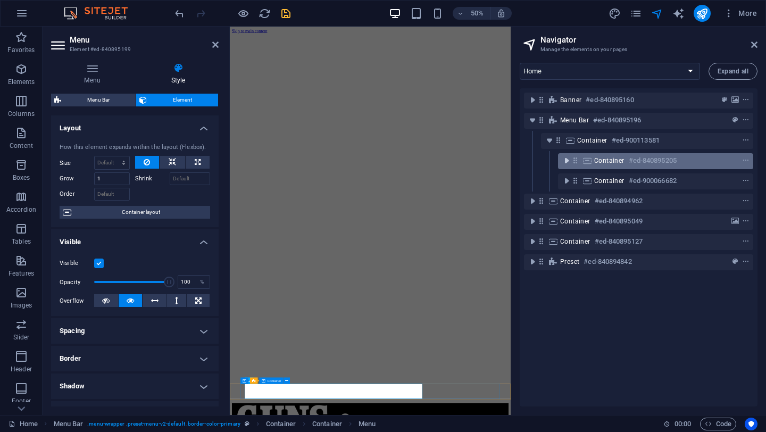
click at [568, 162] on icon "toggle-expand" at bounding box center [566, 160] width 11 height 11
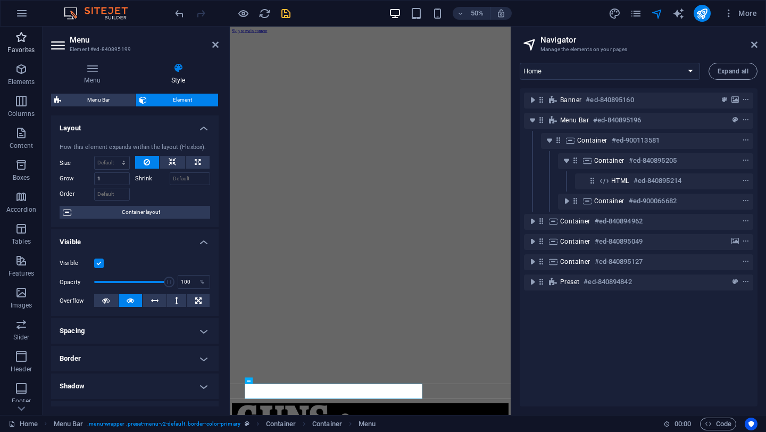
click at [22, 35] on icon "button" at bounding box center [21, 37] width 13 height 13
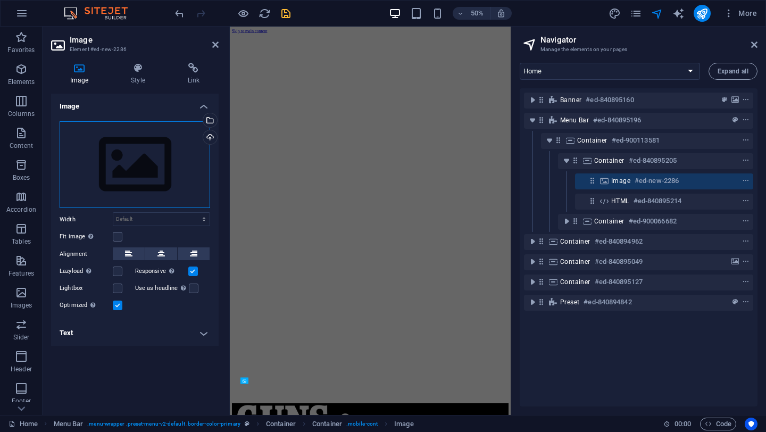
click at [150, 167] on div "Drag files here, click to choose files or select files from Files or our free s…" at bounding box center [135, 164] width 151 height 87
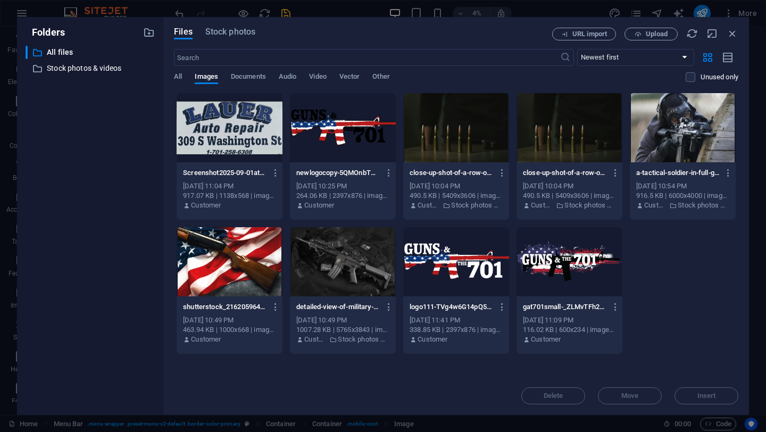
click at [341, 132] on div at bounding box center [343, 127] width 106 height 69
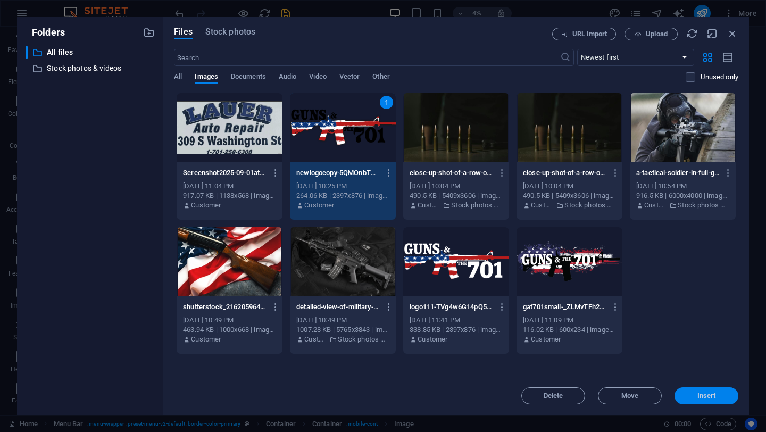
click at [700, 389] on button "Insert" at bounding box center [707, 395] width 64 height 17
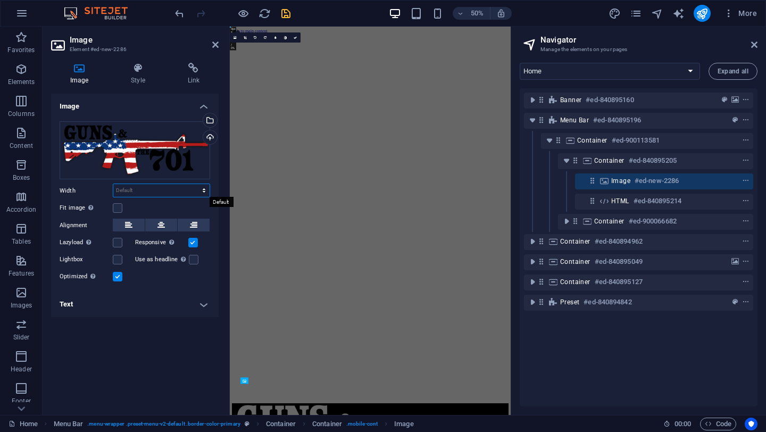
click at [150, 190] on select "Default auto px rem % em vh vw" at bounding box center [161, 190] width 96 height 13
select select "px"
click at [195, 184] on select "Default auto px rem % em vh vw" at bounding box center [161, 190] width 96 height 13
type input "100"
click at [166, 340] on div "Image Drag files here, click to choose files or select files from Files or our …" at bounding box center [135, 250] width 168 height 313
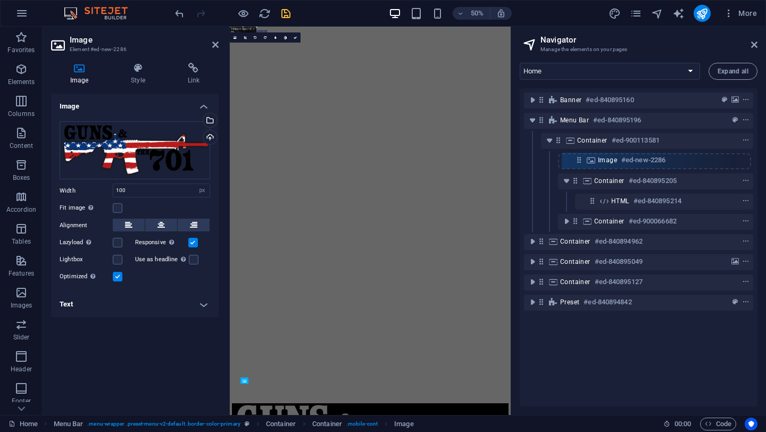
drag, startPoint x: 592, startPoint y: 183, endPoint x: 579, endPoint y: 156, distance: 29.8
click at [579, 156] on div "Banner #ed-840895160 Menu Bar #ed-840895196 Container #ed-900113581 Container #…" at bounding box center [639, 247] width 238 height 318
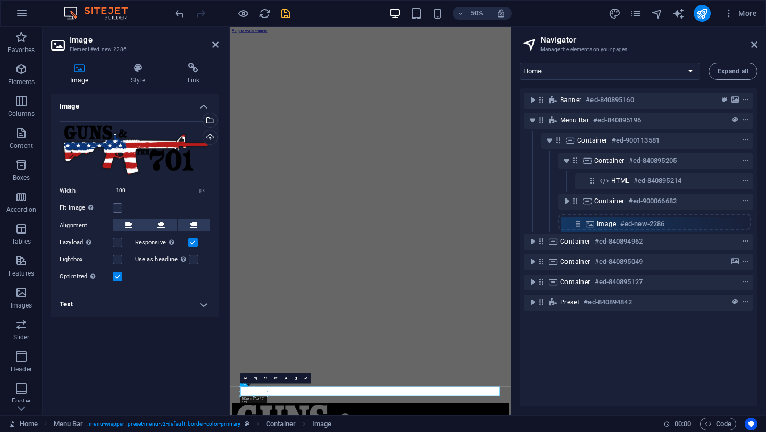
drag, startPoint x: 576, startPoint y: 162, endPoint x: 579, endPoint y: 229, distance: 67.1
click at [579, 229] on div "Banner #ed-840895160 Menu Bar #ed-840895196 Container #ed-900113581 Image #ed-n…" at bounding box center [639, 247] width 238 height 318
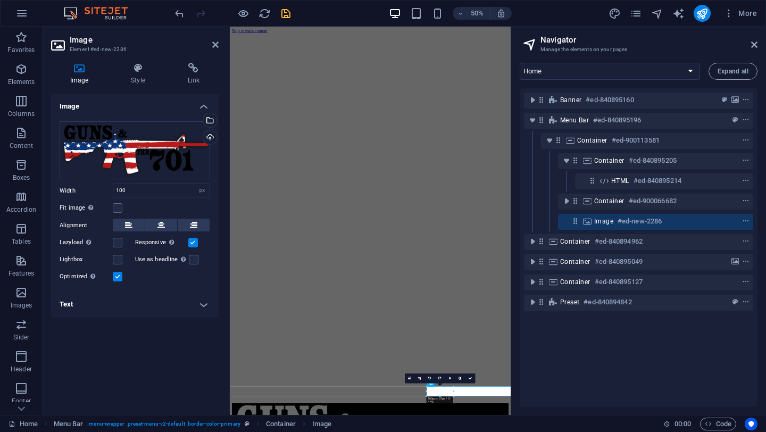
click at [625, 222] on h6 "#ed-new-2286" at bounding box center [640, 221] width 44 height 13
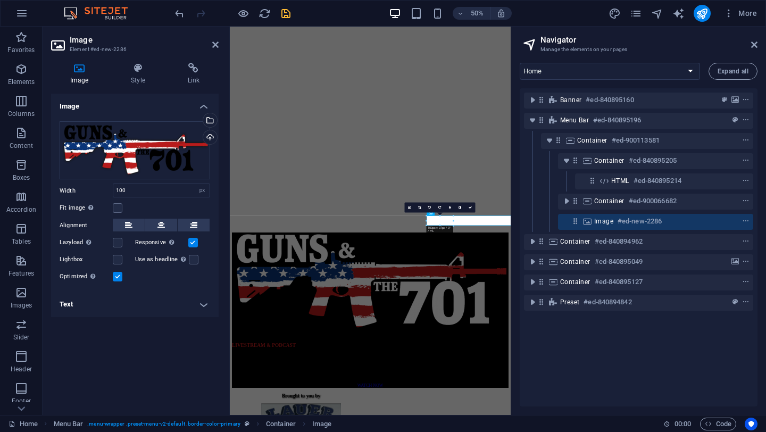
click at [625, 222] on h6 "#ed-new-2286" at bounding box center [640, 221] width 44 height 13
click at [191, 223] on icon at bounding box center [193, 225] width 7 height 13
click at [134, 67] on icon at bounding box center [138, 68] width 52 height 11
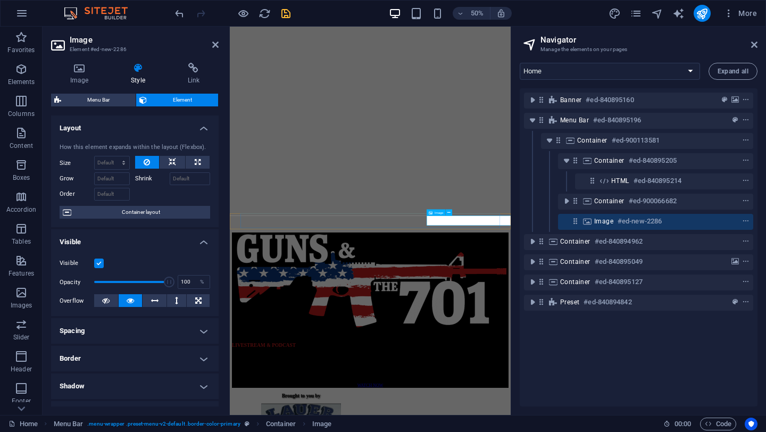
click at [606, 222] on span "Image" at bounding box center [603, 221] width 19 height 9
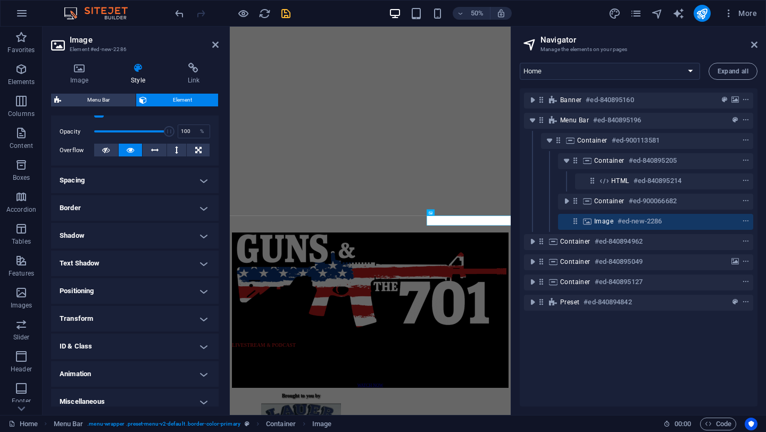
scroll to position [159, 0]
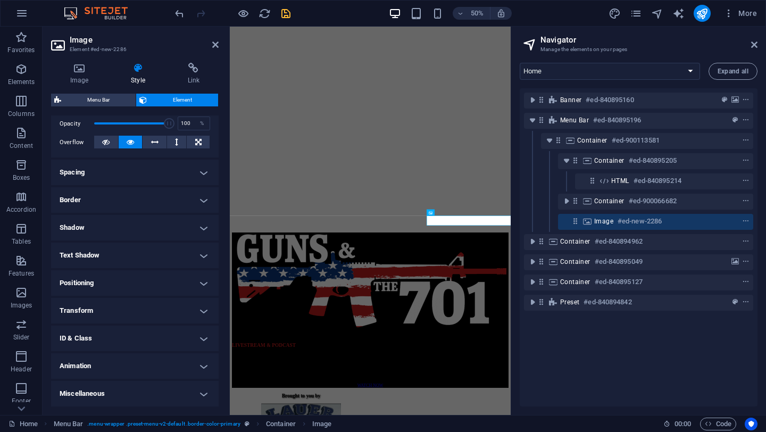
click at [95, 278] on h4 "Positioning" at bounding box center [135, 283] width 168 height 26
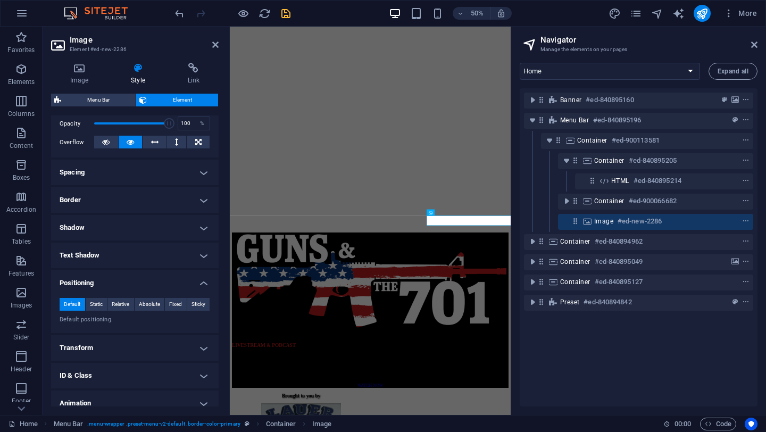
click at [93, 283] on h4 "Positioning" at bounding box center [135, 279] width 168 height 19
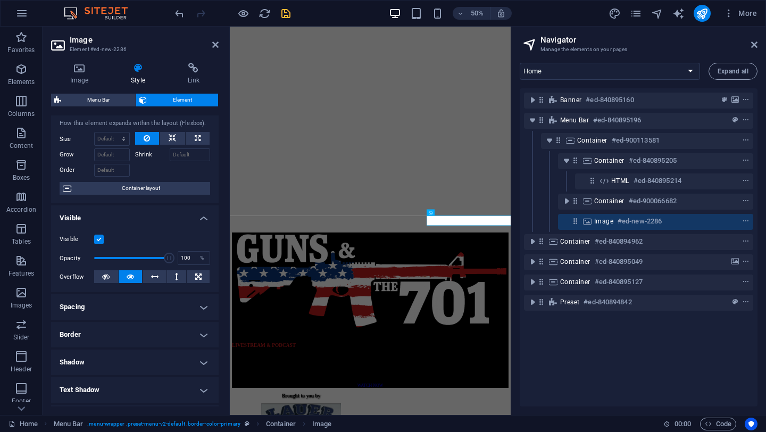
scroll to position [0, 0]
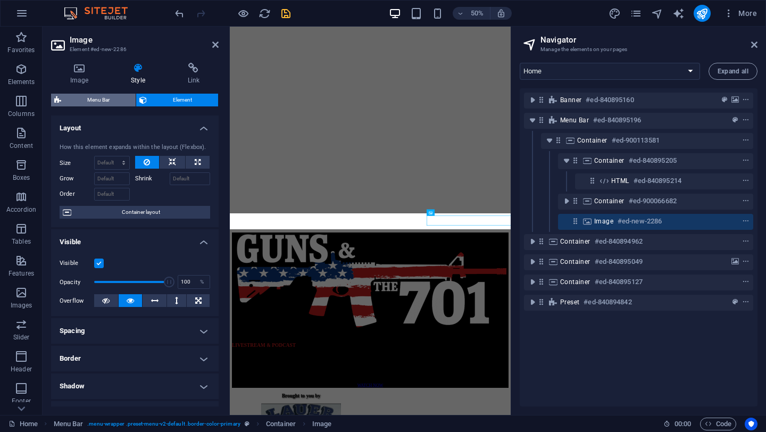
click at [93, 97] on span "Menu Bar" at bounding box center [98, 100] width 68 height 13
select select "rem"
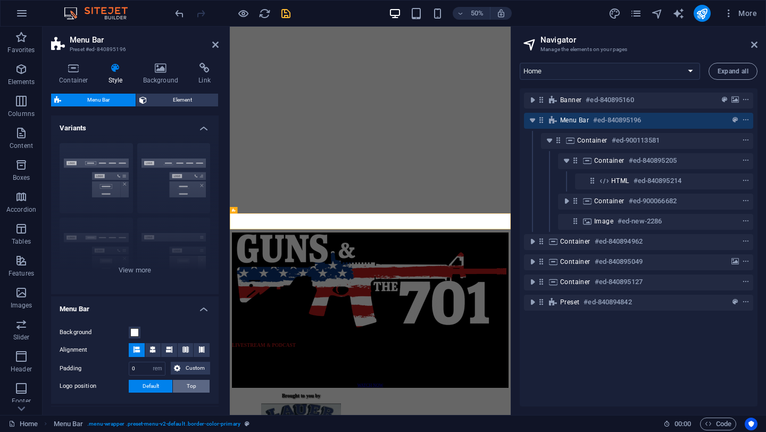
click at [187, 388] on span "Top" at bounding box center [192, 386] width 10 height 13
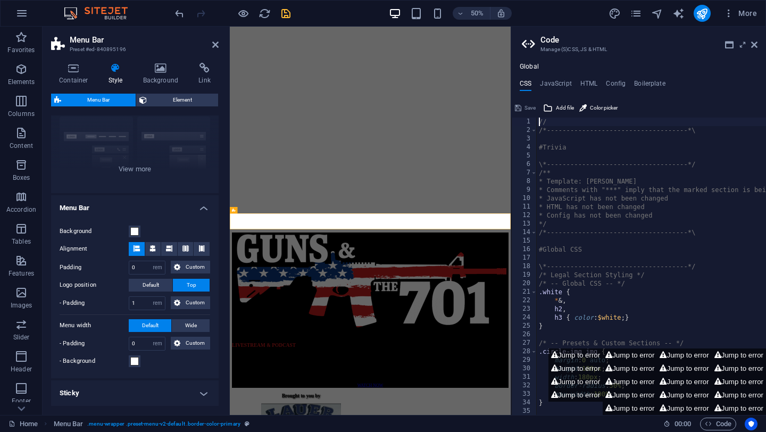
scroll to position [104, 0]
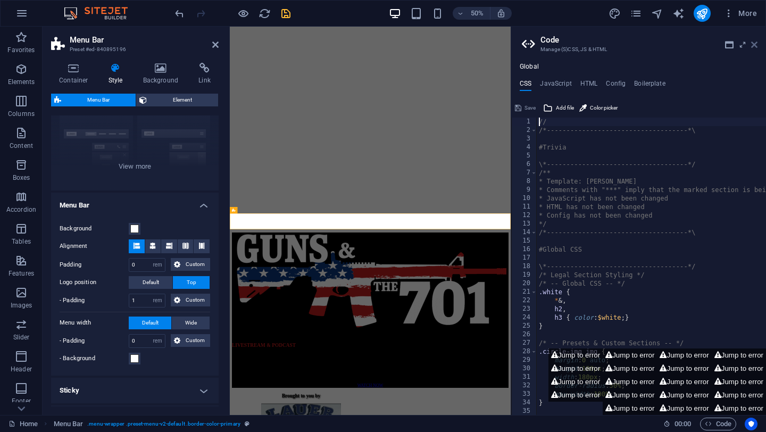
click at [755, 43] on icon at bounding box center [754, 44] width 6 height 9
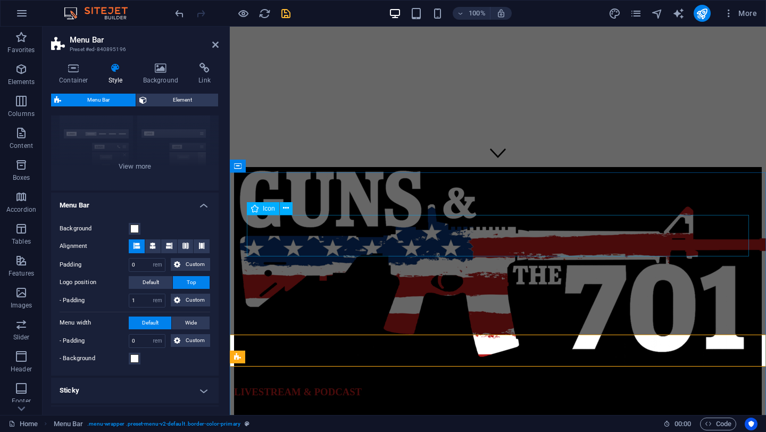
scroll to position [0, 0]
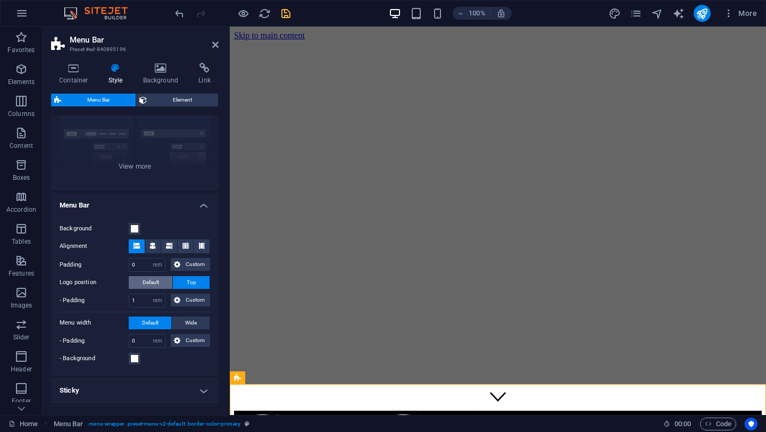
click at [154, 283] on span "Default" at bounding box center [151, 282] width 16 height 13
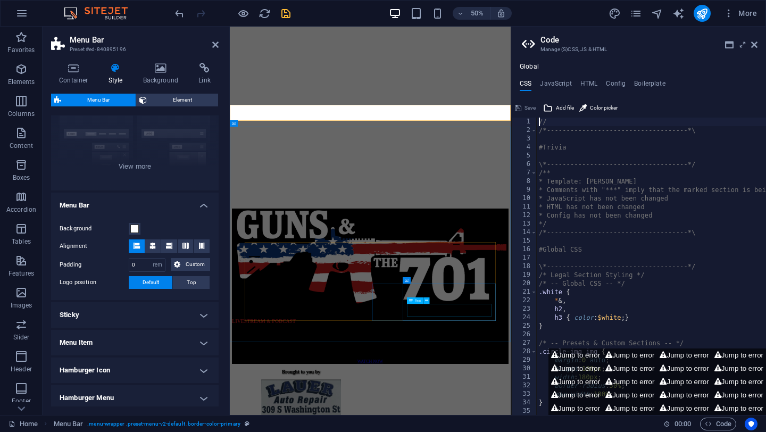
scroll to position [343, 0]
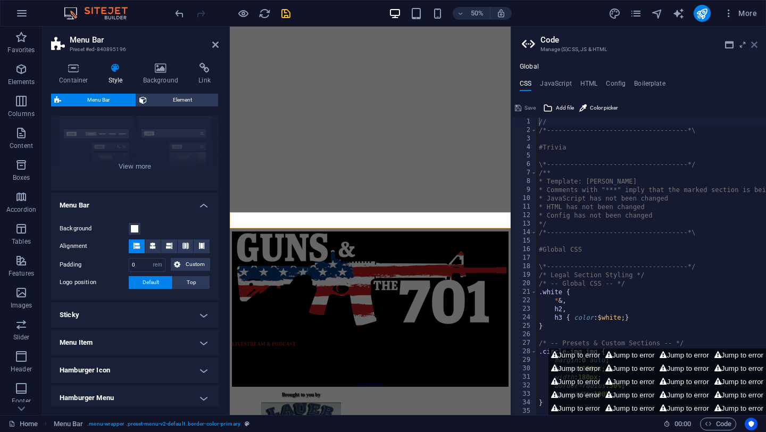
click at [754, 44] on icon at bounding box center [754, 44] width 6 height 9
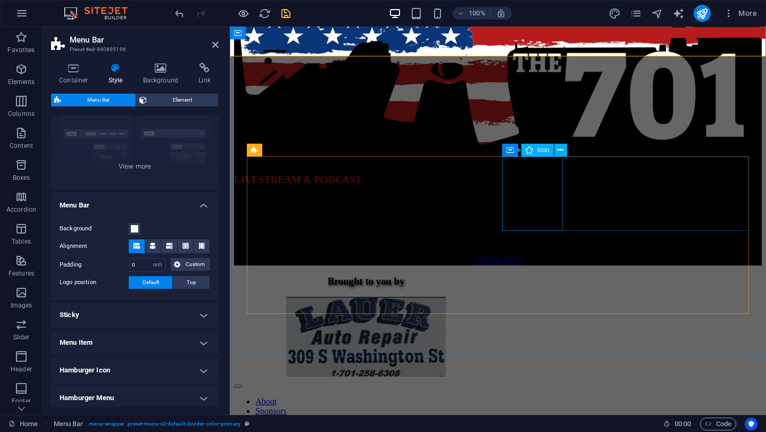
scroll to position [458, 0]
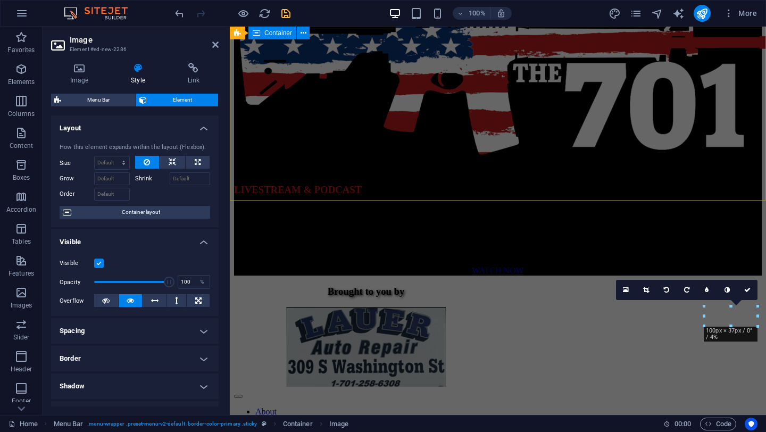
scroll to position [0, 0]
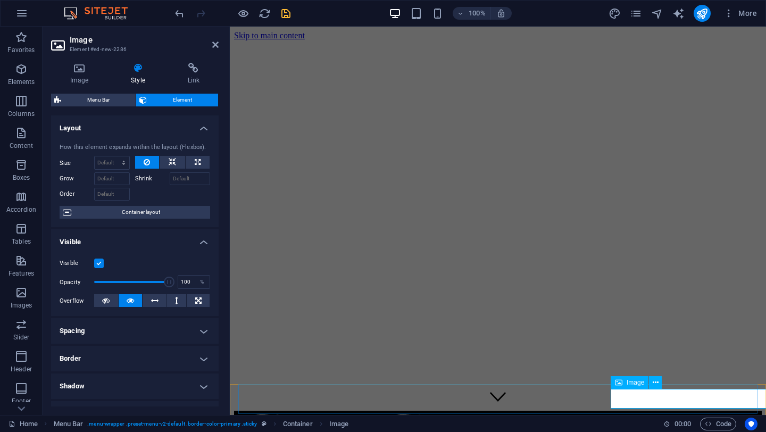
click at [628, 383] on span "Image" at bounding box center [636, 382] width 18 height 6
click at [660, 15] on icon "navigator" at bounding box center [657, 13] width 12 height 12
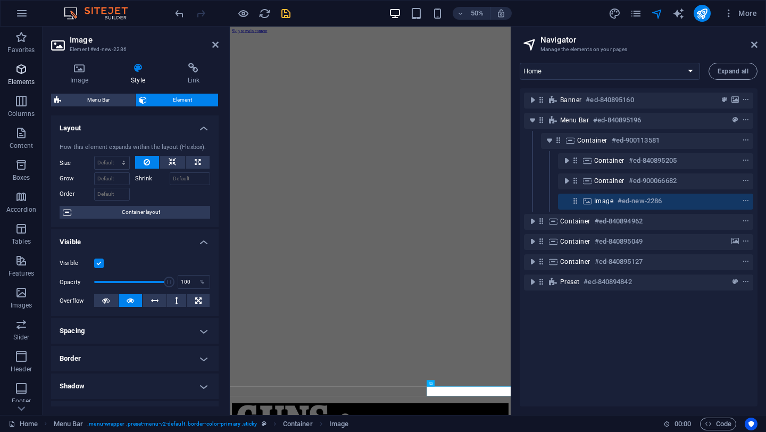
click at [19, 75] on icon "button" at bounding box center [21, 69] width 13 height 13
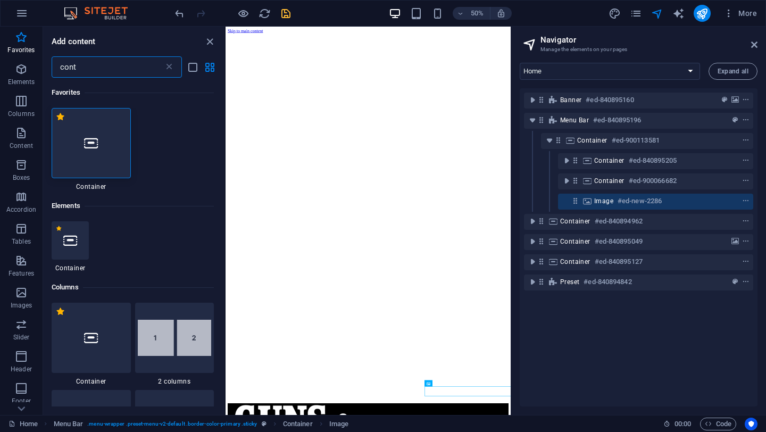
type input "cont"
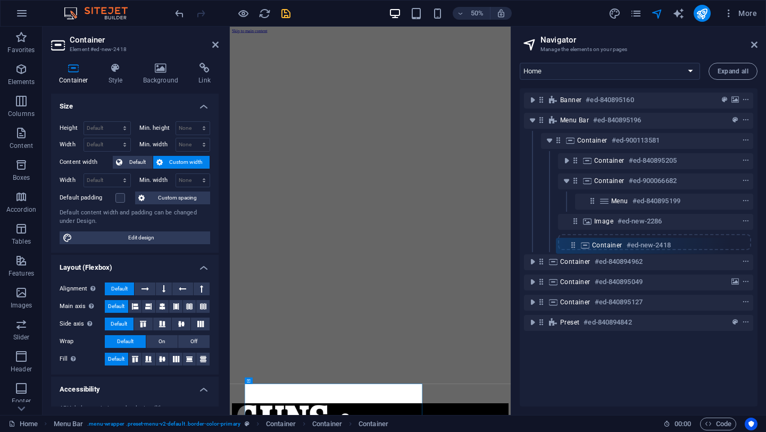
drag, startPoint x: 592, startPoint y: 200, endPoint x: 570, endPoint y: 245, distance: 50.0
click at [570, 245] on div "Banner #ed-840895160 Menu Bar #ed-840895196 Container #ed-900113581 Container #…" at bounding box center [639, 247] width 238 height 318
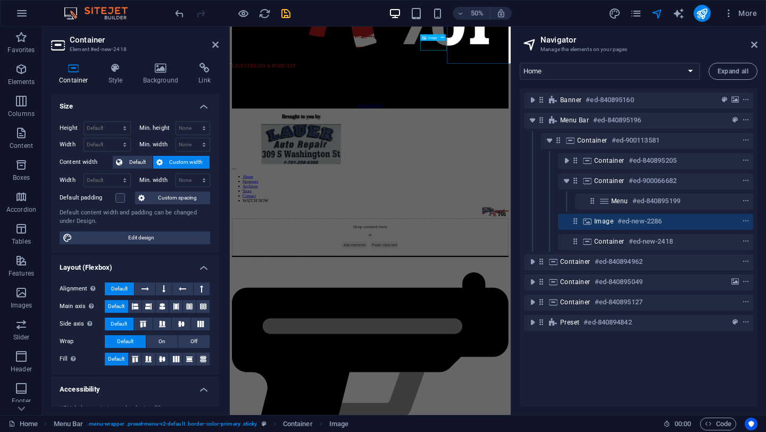
scroll to position [582, 0]
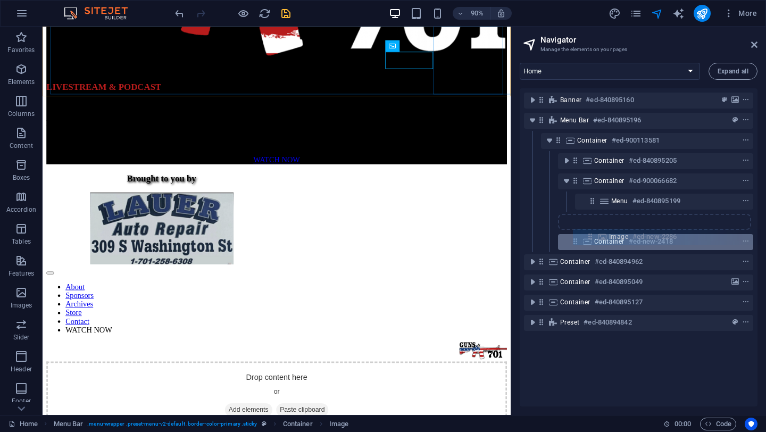
drag, startPoint x: 575, startPoint y: 221, endPoint x: 591, endPoint y: 239, distance: 24.2
click at [591, 239] on div "Banner #ed-840895160 Menu Bar #ed-840895196 Container #ed-900113581 Container #…" at bounding box center [639, 247] width 238 height 318
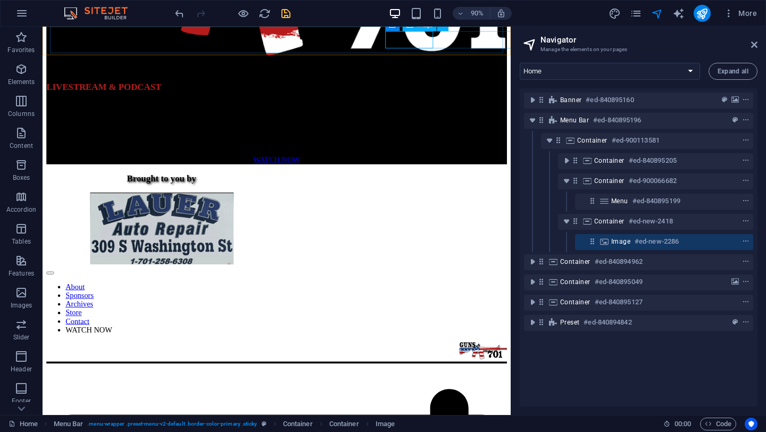
click at [607, 244] on icon at bounding box center [605, 241] width 12 height 9
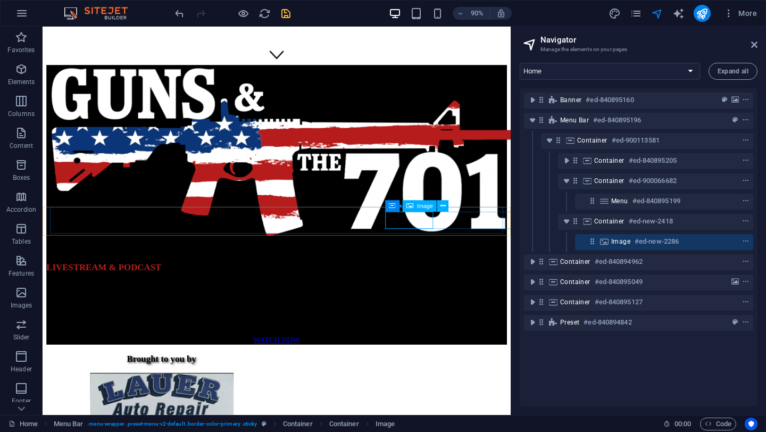
click at [607, 244] on icon at bounding box center [605, 241] width 12 height 9
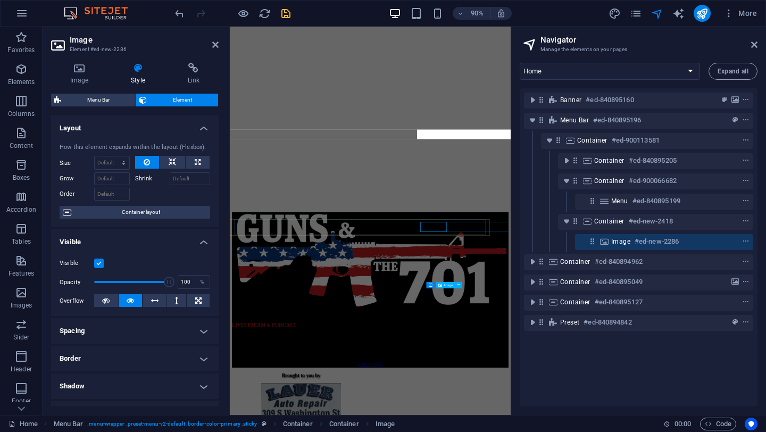
scroll to position [196, 0]
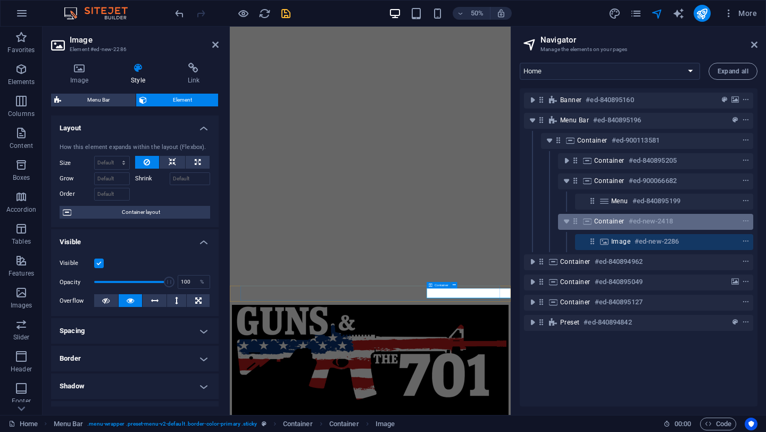
click at [594, 224] on span "Container" at bounding box center [609, 221] width 30 height 9
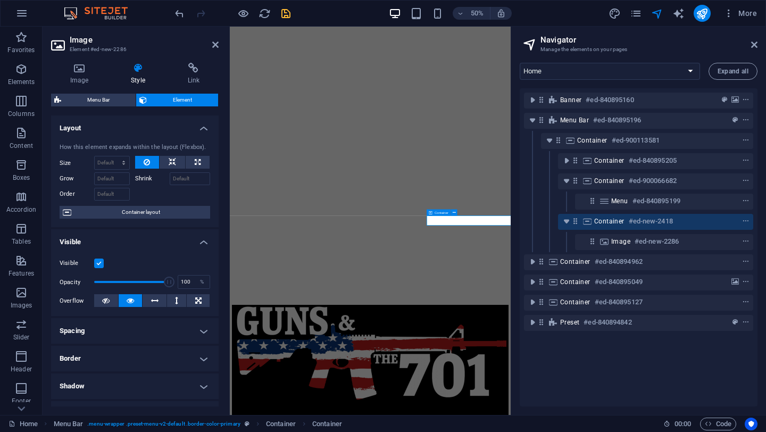
scroll to position [341, 0]
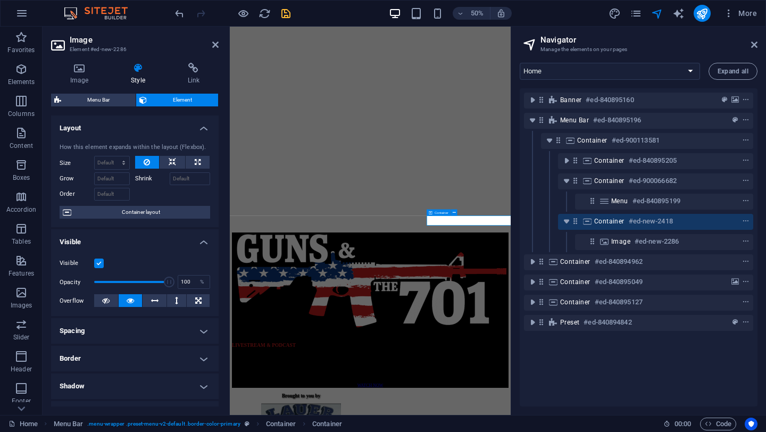
click at [594, 224] on span "Container" at bounding box center [609, 221] width 30 height 9
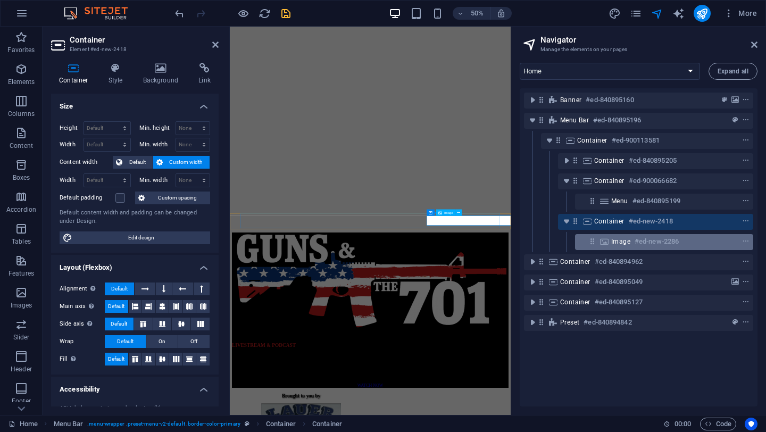
click at [610, 244] on div "Image #ed-new-2286" at bounding box center [664, 242] width 178 height 16
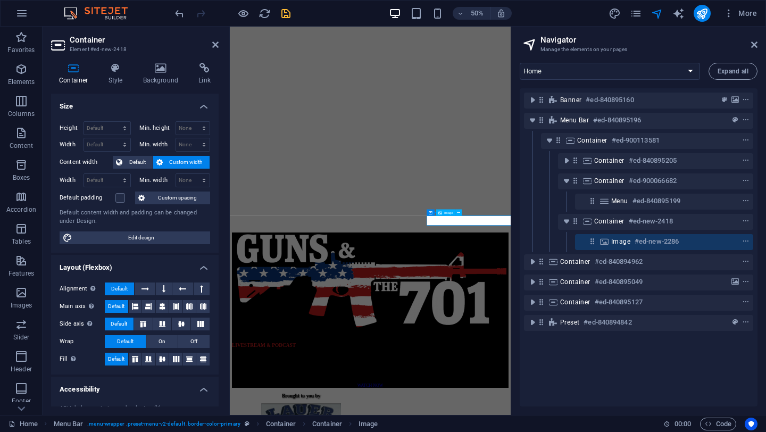
click at [610, 244] on div "Image #ed-new-2286" at bounding box center [664, 242] width 178 height 16
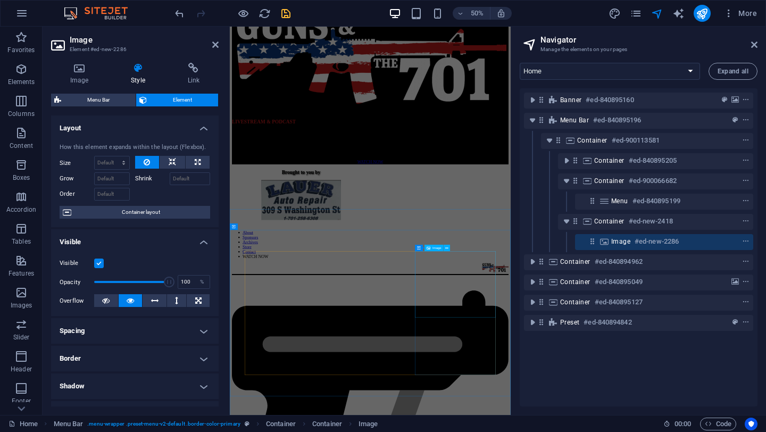
scroll to position [794, 0]
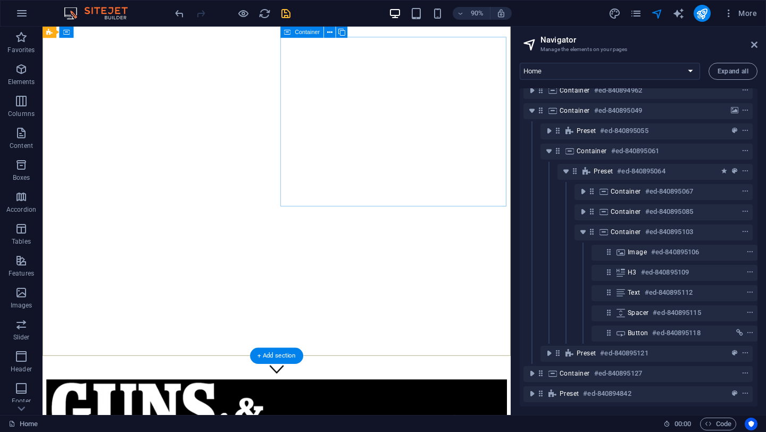
scroll to position [31, 0]
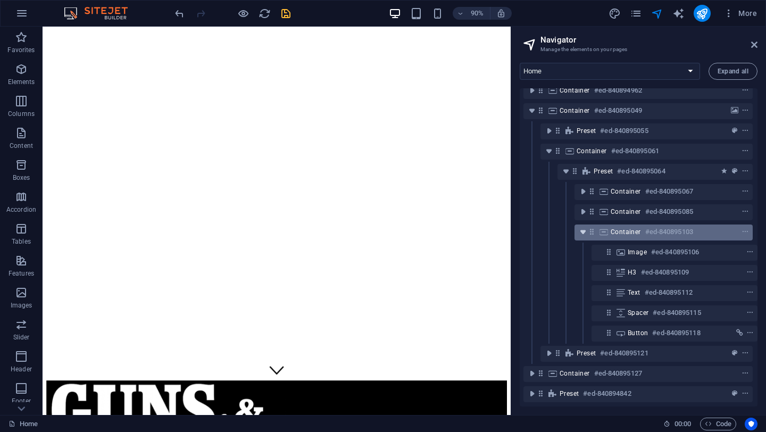
click at [581, 227] on icon "toggle-expand" at bounding box center [583, 232] width 11 height 11
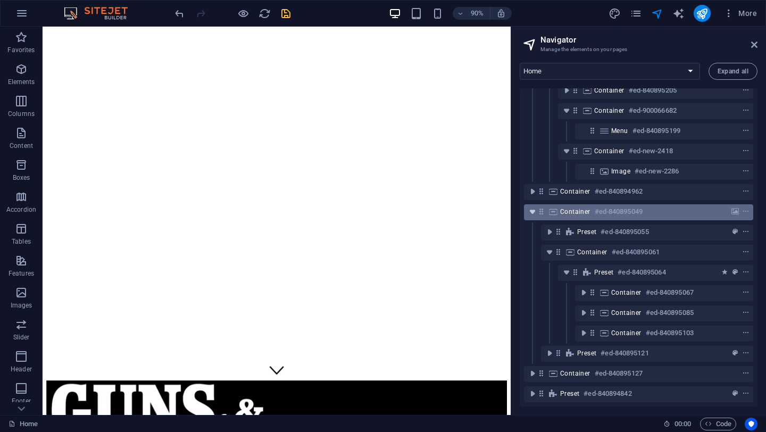
click at [530, 206] on icon "toggle-expand" at bounding box center [532, 211] width 11 height 11
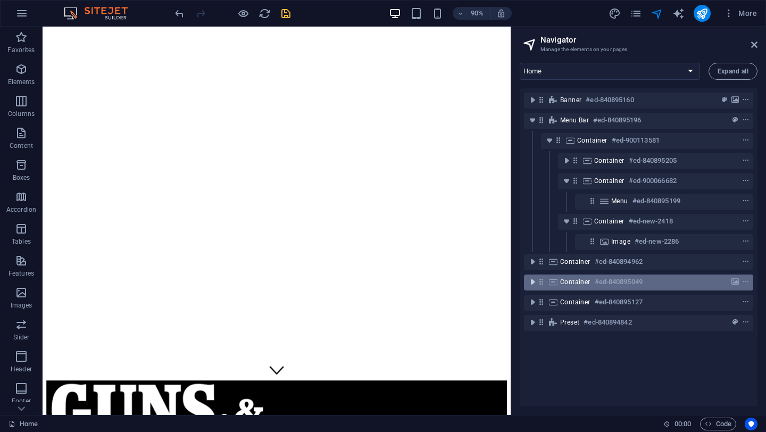
scroll to position [0, 0]
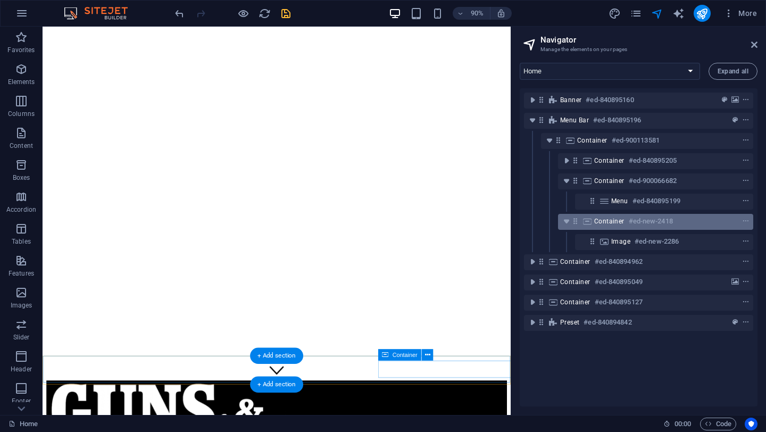
click at [598, 222] on span "Container" at bounding box center [609, 221] width 30 height 9
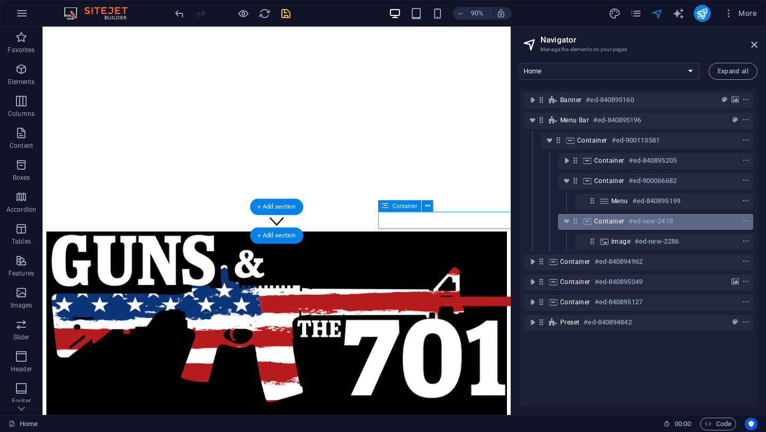
click at [598, 222] on span "Container" at bounding box center [609, 221] width 30 height 9
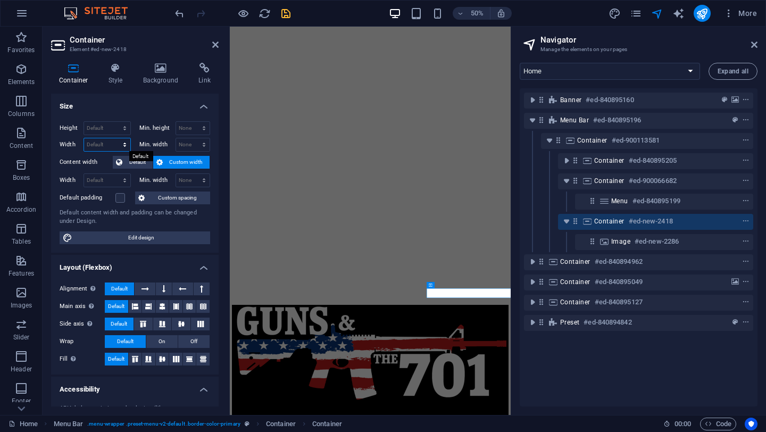
click at [103, 142] on select "Default px rem % em vh vw" at bounding box center [107, 144] width 46 height 13
select select "px"
click at [114, 138] on select "Default px rem % em vh vw" at bounding box center [107, 144] width 46 height 13
type input "200"
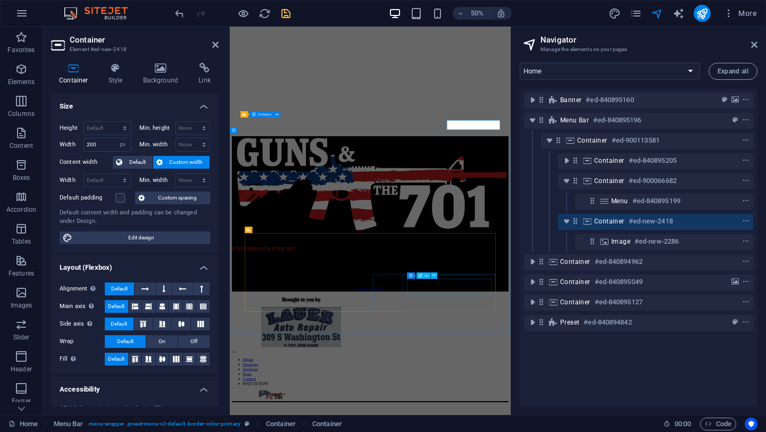
scroll to position [532, 0]
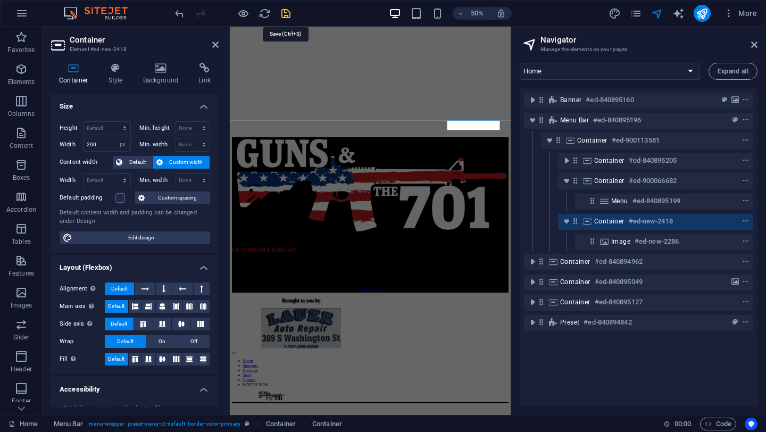
click at [286, 11] on icon "save" at bounding box center [286, 13] width 12 height 12
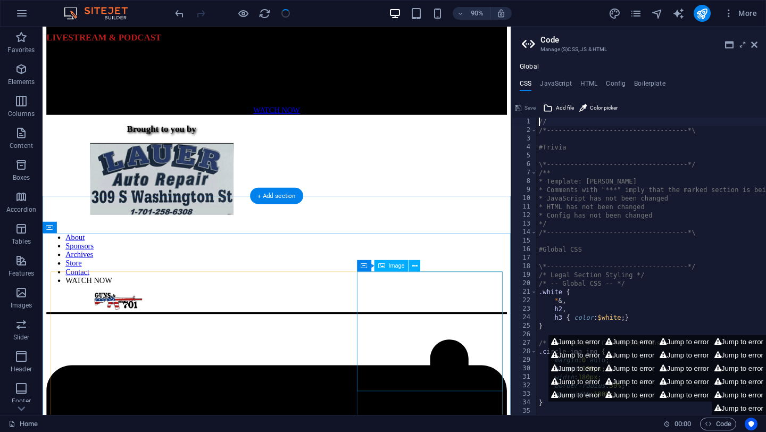
scroll to position [641, 0]
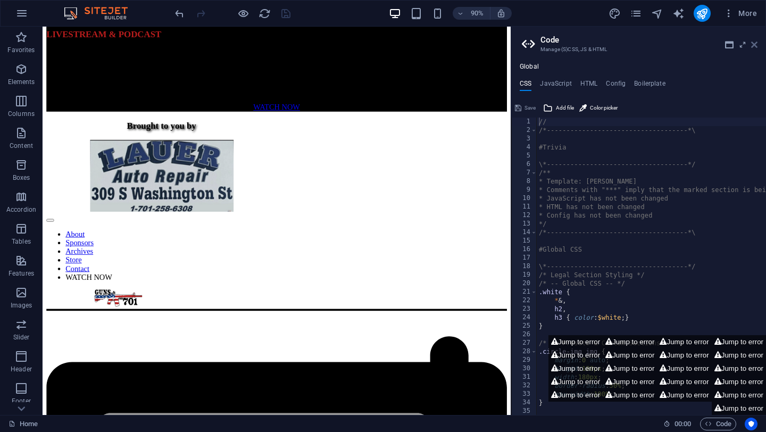
click at [754, 44] on icon at bounding box center [754, 44] width 6 height 9
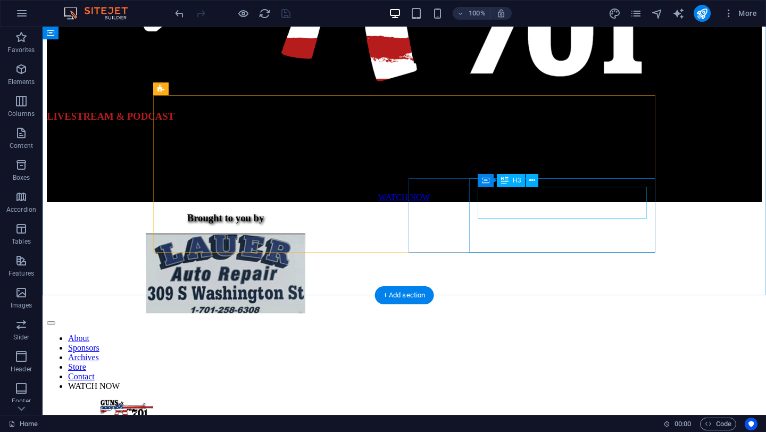
scroll to position [522, 0]
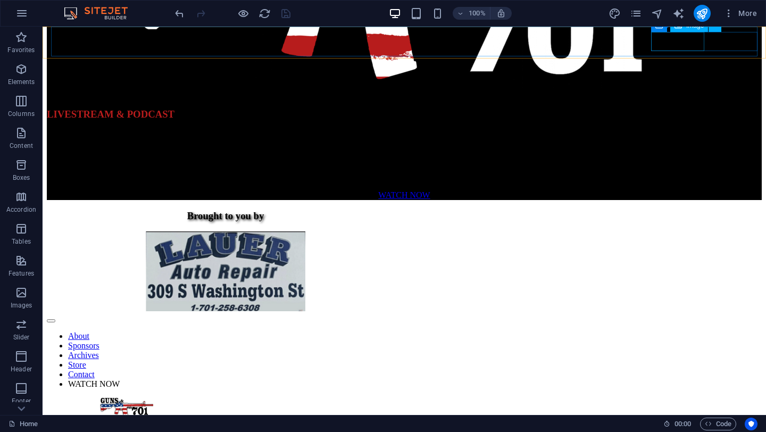
click at [153, 398] on figure at bounding box center [100, 409] width 106 height 22
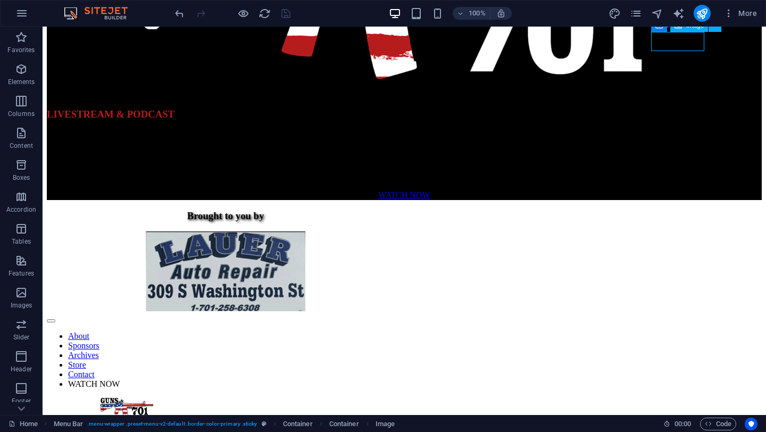
click at [153, 398] on figure at bounding box center [100, 409] width 106 height 22
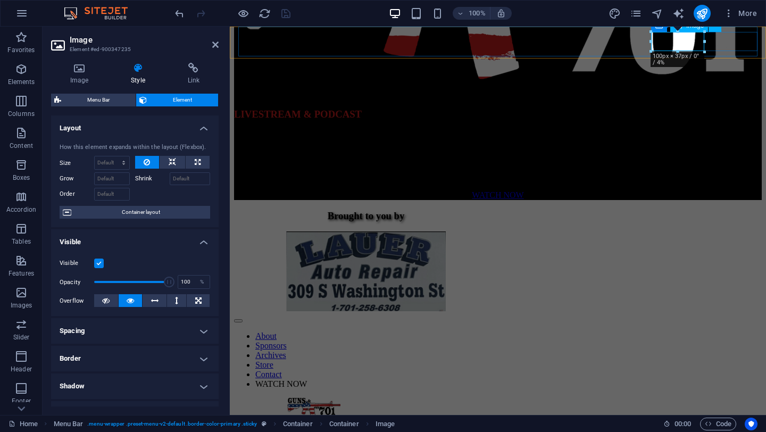
click at [341, 398] on figure at bounding box center [287, 409] width 106 height 22
click at [737, 313] on div "About Sponsors Archives Store Contact WATCH NOW" at bounding box center [498, 366] width 528 height 106
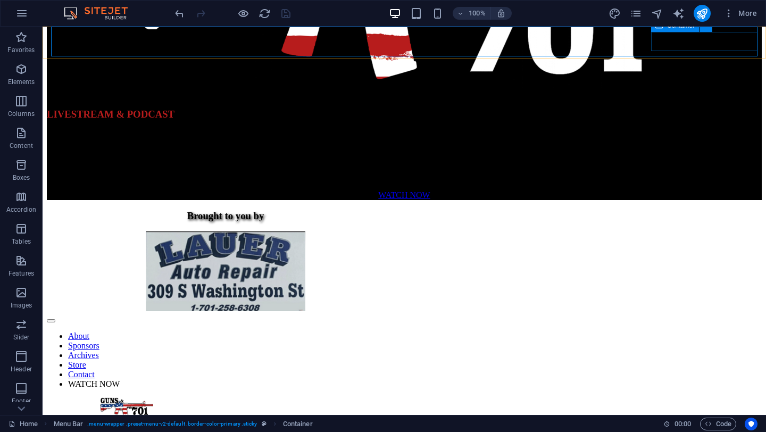
click at [153, 398] on div at bounding box center [100, 409] width 106 height 22
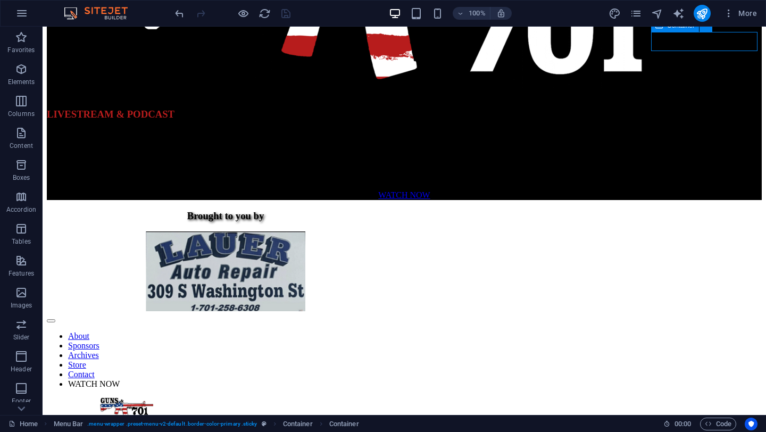
click at [153, 398] on div at bounding box center [100, 409] width 106 height 22
select select "px"
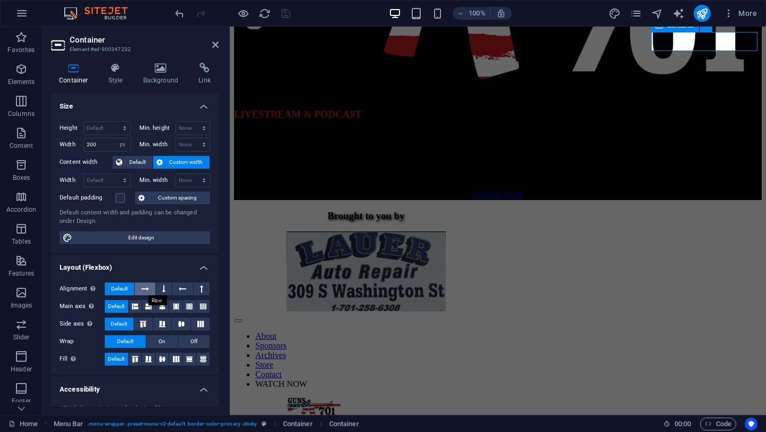
click at [146, 286] on icon at bounding box center [145, 289] width 7 height 13
click at [187, 286] on button at bounding box center [182, 289] width 20 height 13
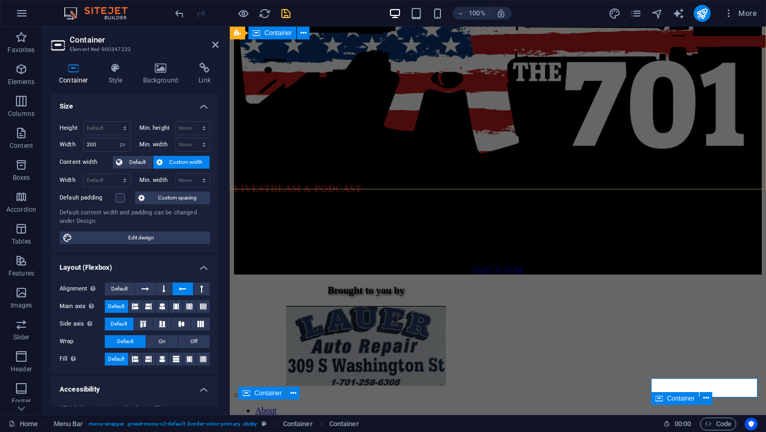
scroll to position [0, 0]
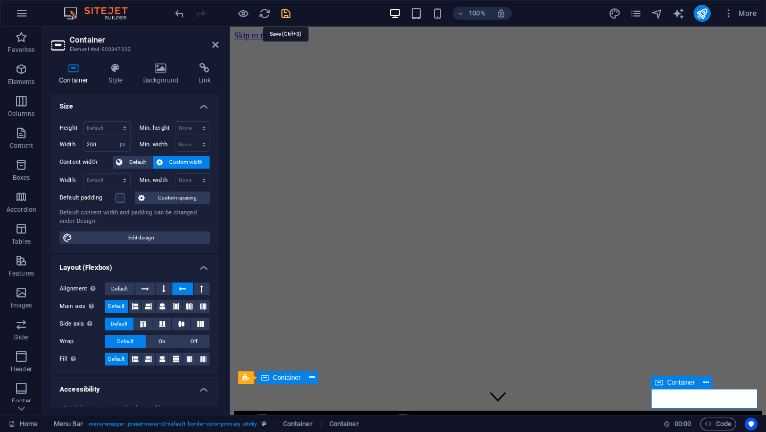
click at [283, 13] on icon "save" at bounding box center [286, 13] width 12 height 12
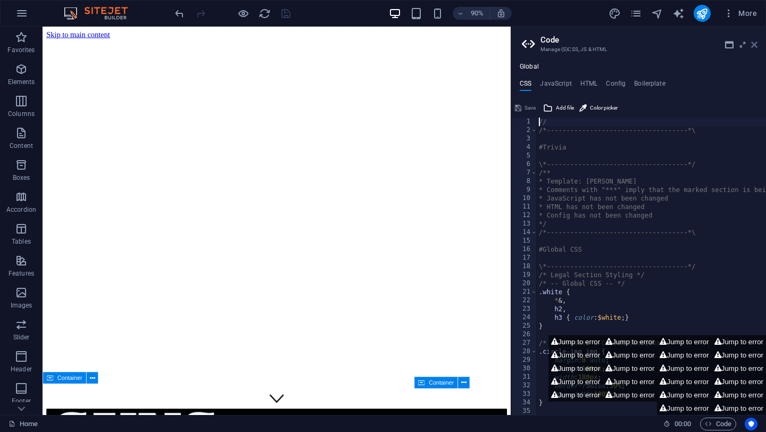
click at [757, 47] on icon at bounding box center [754, 44] width 6 height 9
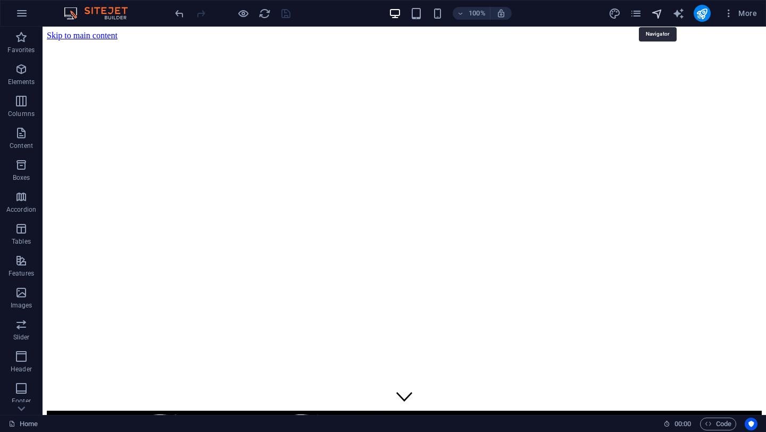
click at [657, 15] on icon "navigator" at bounding box center [657, 13] width 12 height 12
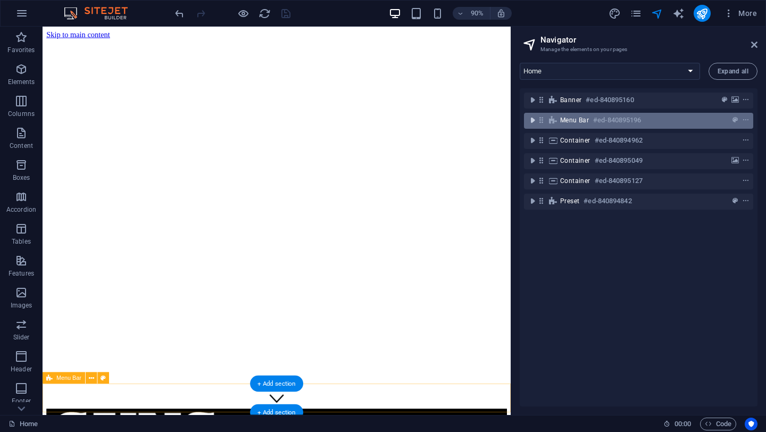
click at [529, 117] on icon "toggle-expand" at bounding box center [532, 120] width 11 height 11
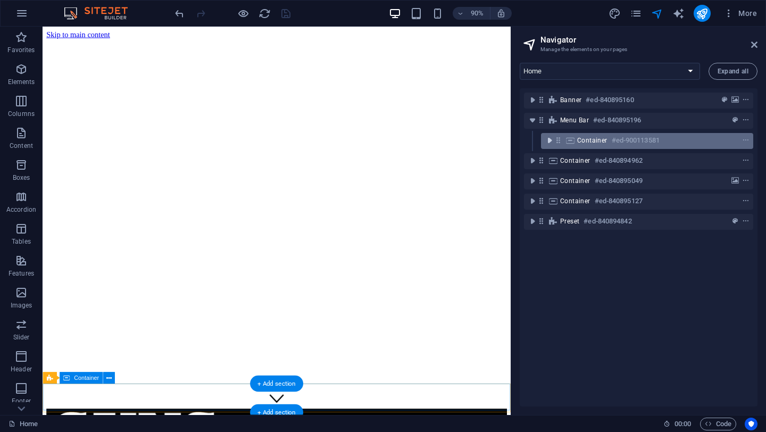
click at [548, 141] on icon "toggle-expand" at bounding box center [549, 140] width 11 height 11
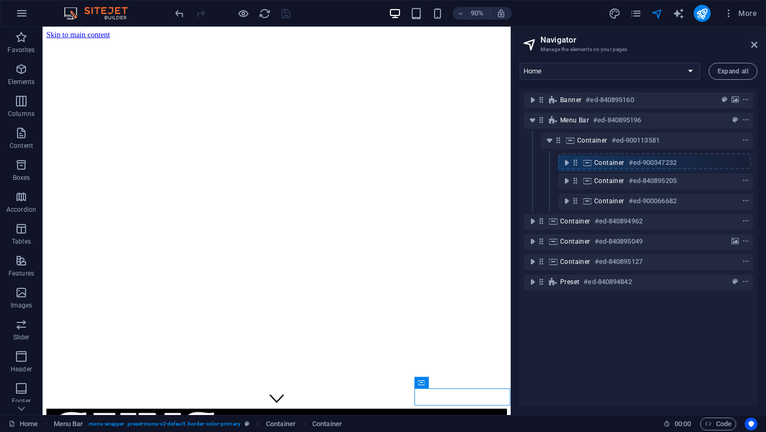
drag, startPoint x: 575, startPoint y: 203, endPoint x: 575, endPoint y: 162, distance: 41.0
click at [575, 162] on div "Banner #ed-840895160 Menu Bar #ed-840895196 Container #ed-900113581 Container #…" at bounding box center [639, 247] width 238 height 318
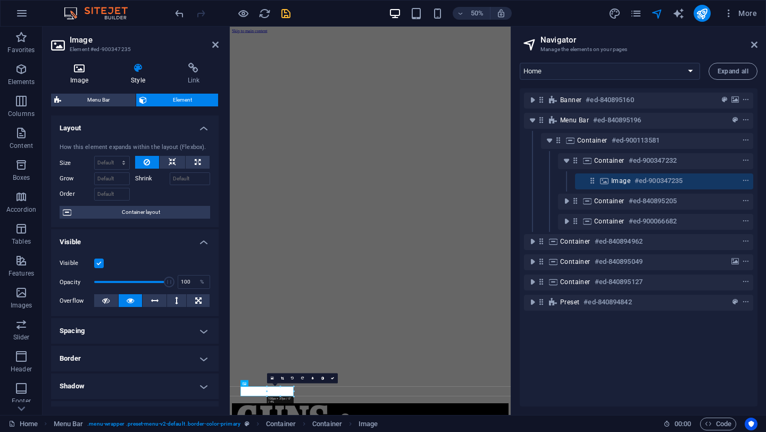
click at [78, 67] on icon at bounding box center [79, 68] width 56 height 11
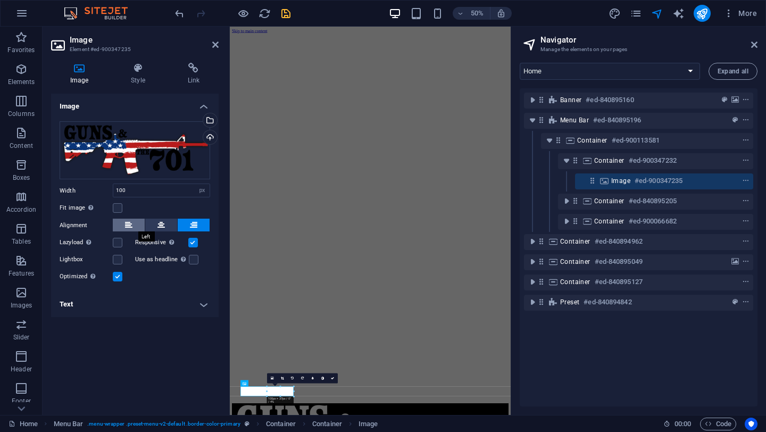
click at [129, 221] on icon at bounding box center [128, 225] width 7 height 13
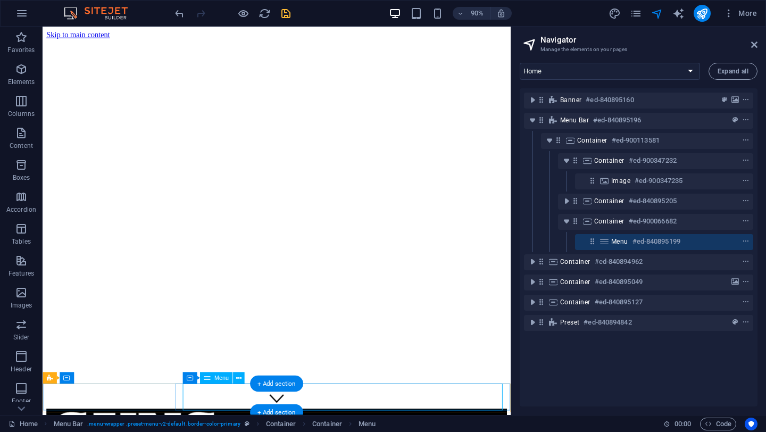
click at [608, 238] on icon at bounding box center [605, 241] width 12 height 9
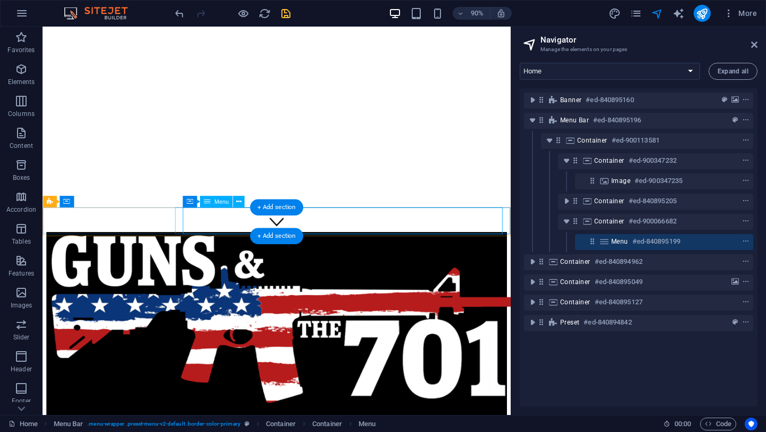
click at [608, 238] on icon at bounding box center [605, 241] width 12 height 9
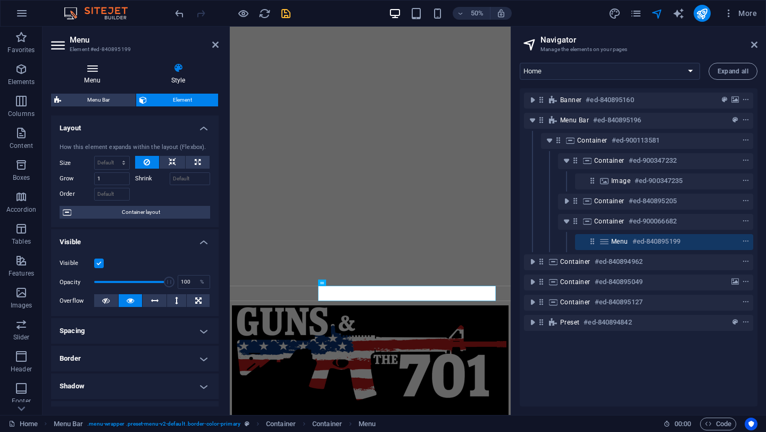
click at [95, 68] on icon at bounding box center [92, 68] width 82 height 11
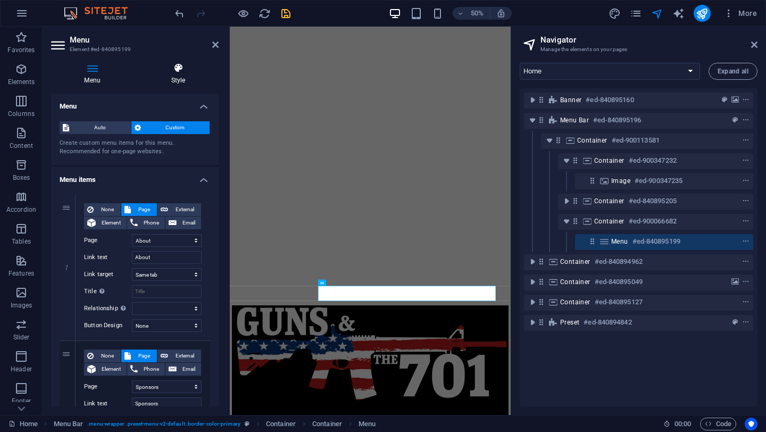
click at [181, 68] on icon at bounding box center [178, 68] width 81 height 11
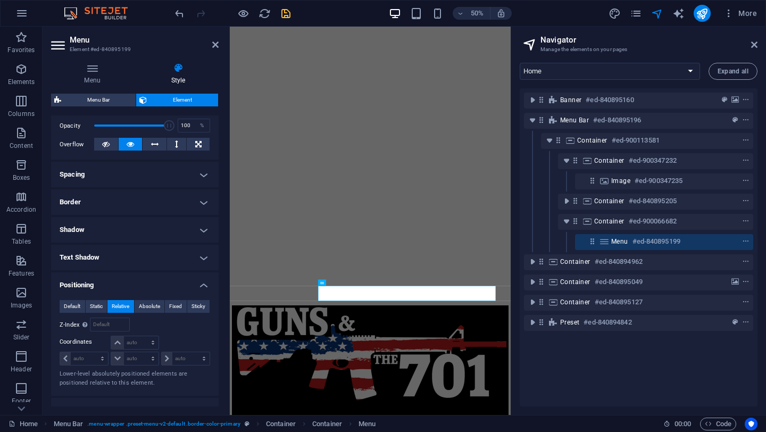
scroll to position [158, 0]
click at [73, 303] on span "Default" at bounding box center [72, 305] width 16 height 13
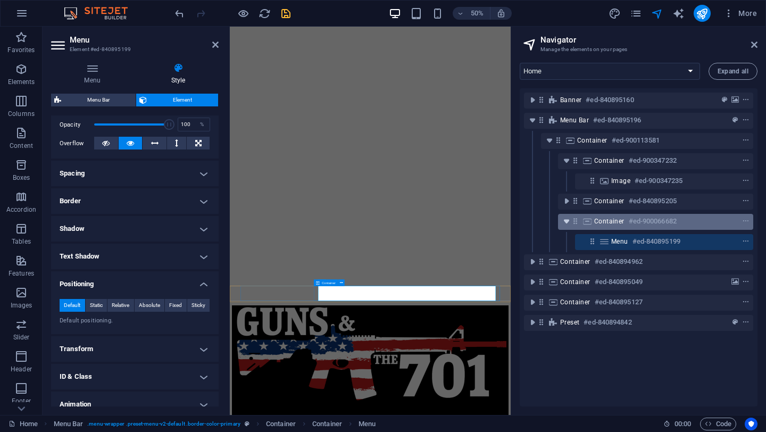
click at [572, 224] on icon "toggle-expand" at bounding box center [566, 221] width 11 height 11
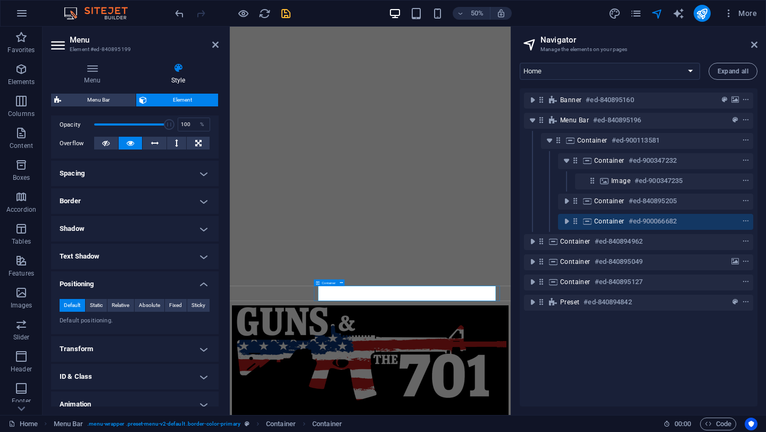
click at [575, 223] on icon at bounding box center [575, 221] width 9 height 9
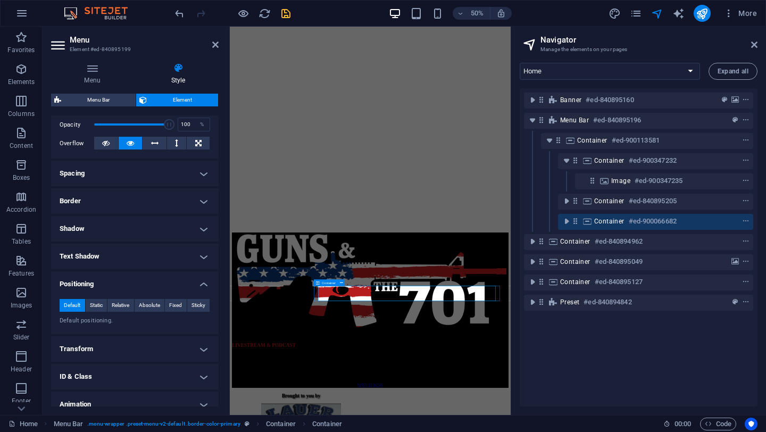
click at [575, 223] on icon at bounding box center [575, 221] width 9 height 9
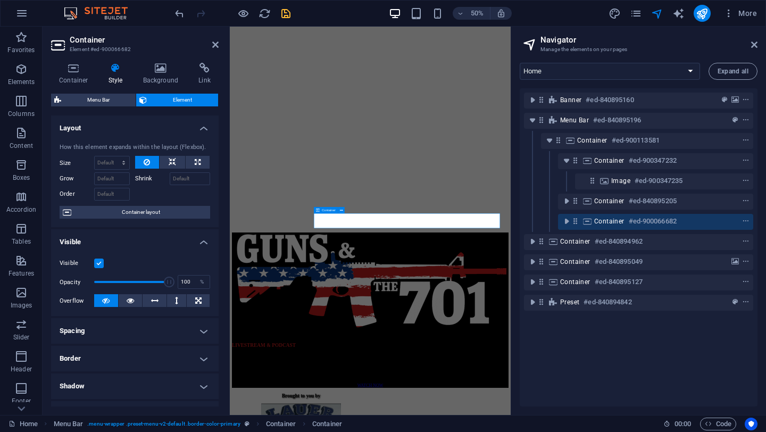
click at [588, 224] on icon at bounding box center [588, 221] width 12 height 9
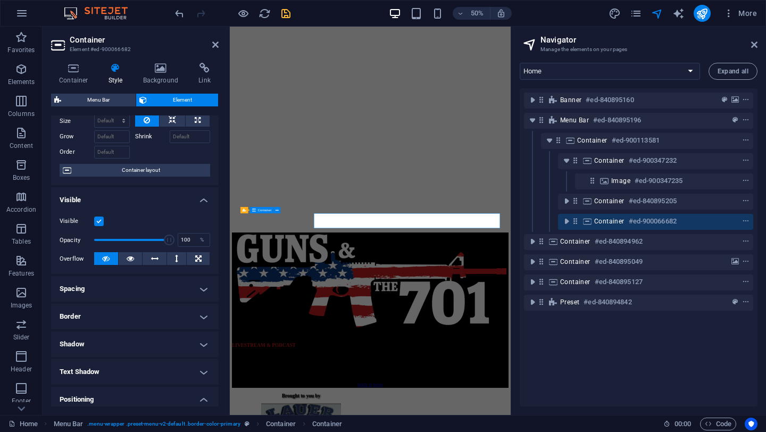
scroll to position [0, 0]
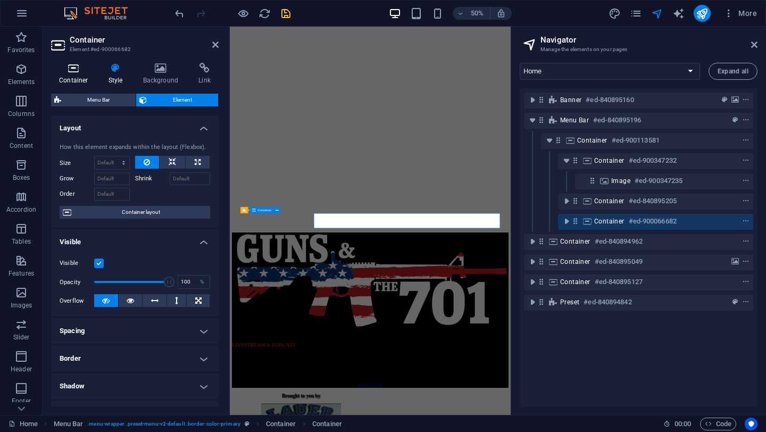
click at [74, 73] on h4 "Container" at bounding box center [75, 74] width 49 height 22
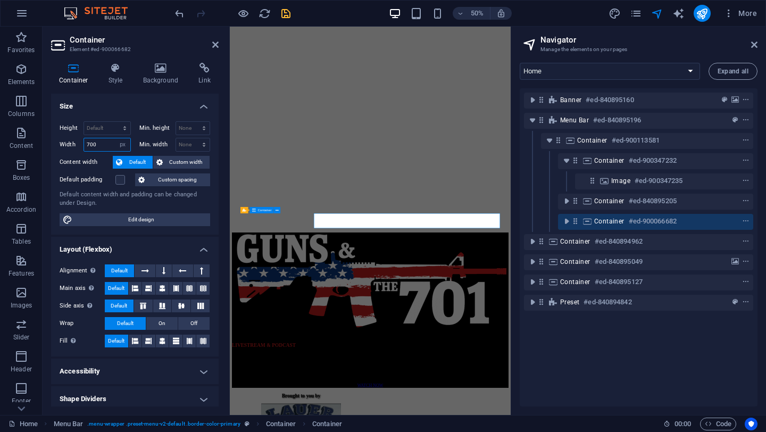
drag, startPoint x: 104, startPoint y: 144, endPoint x: 85, endPoint y: 145, distance: 18.7
click at [86, 145] on input "700" at bounding box center [107, 144] width 46 height 13
drag, startPoint x: 103, startPoint y: 146, endPoint x: 72, endPoint y: 146, distance: 30.9
click at [72, 146] on div "Width 500 Default px rem % em vh vw" at bounding box center [95, 145] width 71 height 14
type input "6"
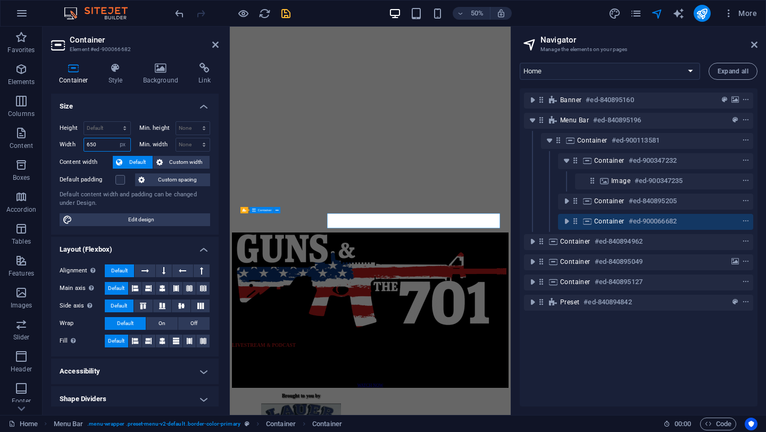
drag, startPoint x: 101, startPoint y: 145, endPoint x: 81, endPoint y: 145, distance: 19.2
click at [81, 145] on div "Width 650 Default px rem % em vh vw" at bounding box center [95, 145] width 71 height 14
drag, startPoint x: 101, startPoint y: 145, endPoint x: 89, endPoint y: 145, distance: 11.7
click at [89, 145] on input "625" at bounding box center [107, 144] width 46 height 13
click at [108, 146] on input "605" at bounding box center [107, 144] width 46 height 13
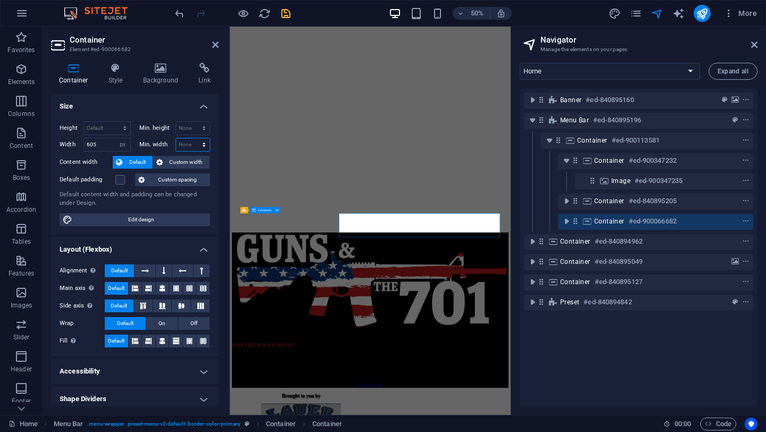
click at [189, 144] on select "None px rem % vh vw" at bounding box center [193, 144] width 34 height 13
click at [103, 141] on input "605" at bounding box center [107, 144] width 46 height 13
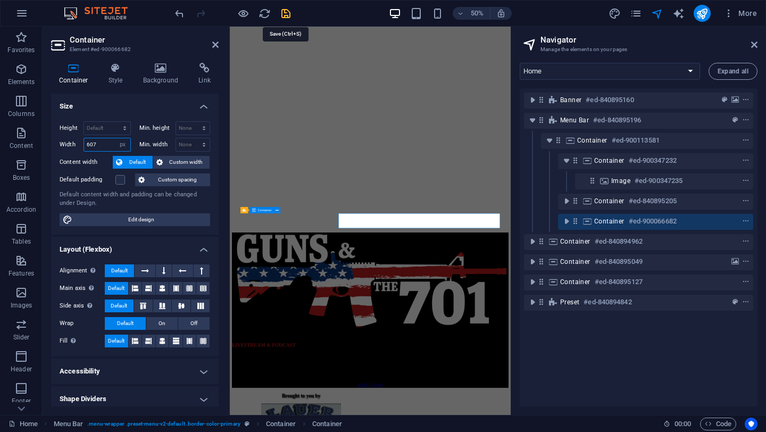
type input "607"
click at [284, 13] on icon "save" at bounding box center [286, 13] width 12 height 12
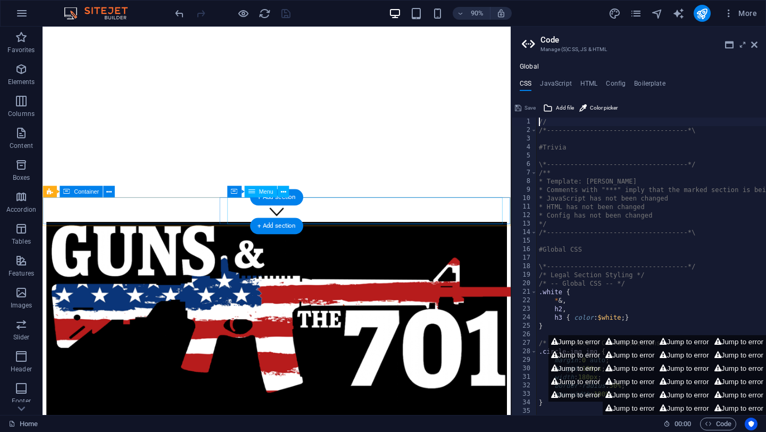
scroll to position [207, 0]
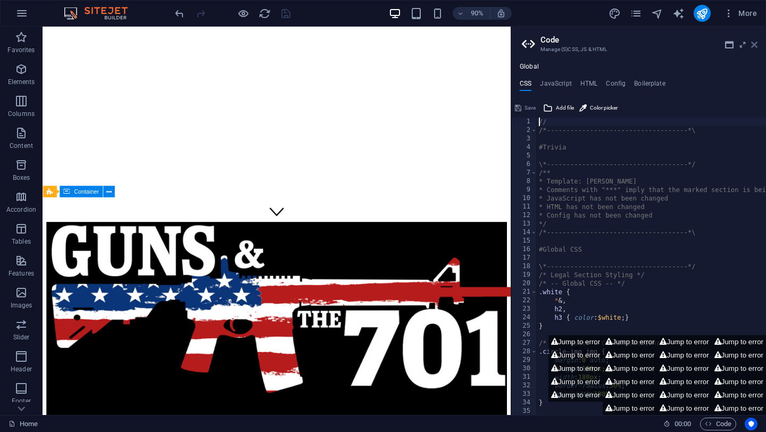
click at [754, 45] on icon at bounding box center [754, 44] width 6 height 9
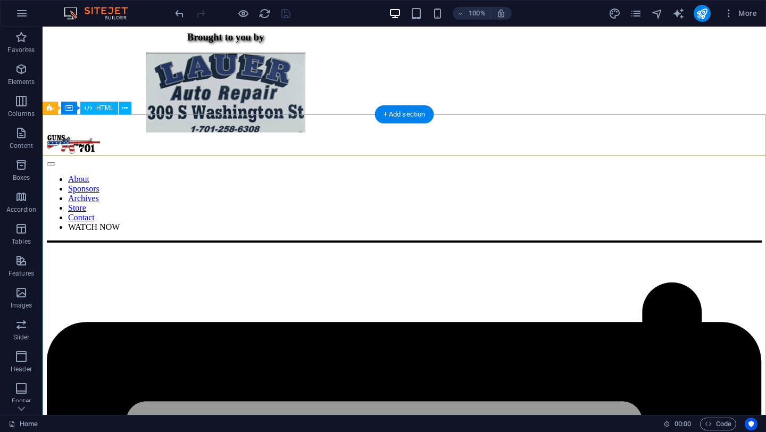
scroll to position [701, 0]
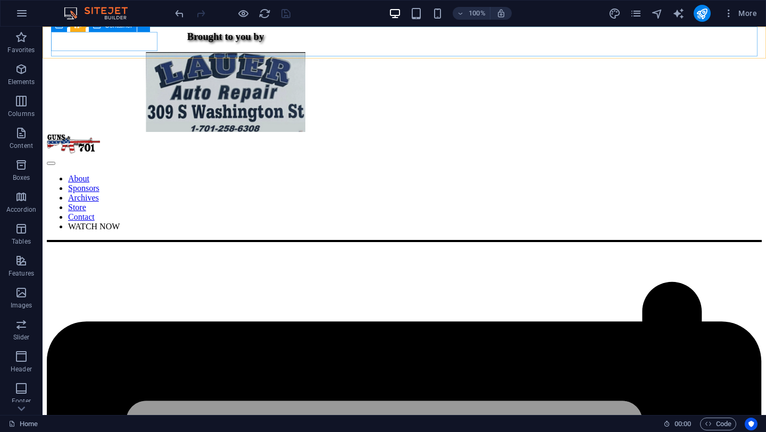
click at [88, 134] on div at bounding box center [100, 145] width 106 height 22
select select "px"
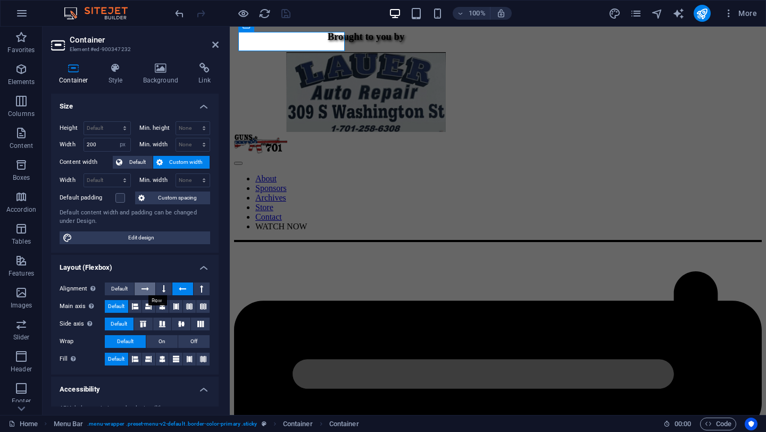
click at [142, 287] on icon at bounding box center [145, 289] width 7 height 13
click at [286, 11] on icon "save" at bounding box center [286, 13] width 12 height 12
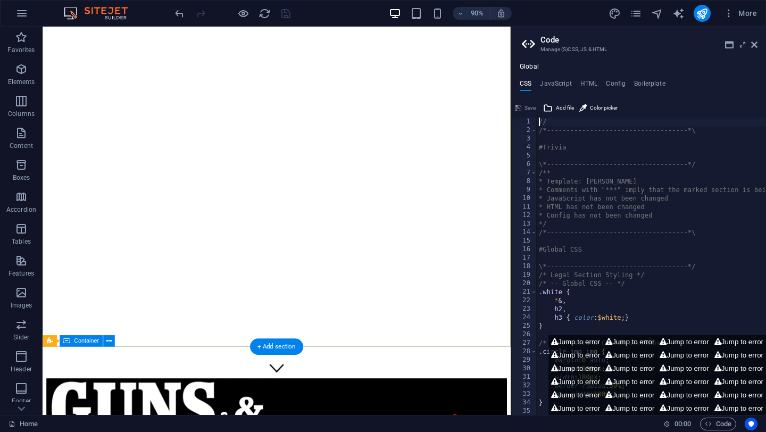
scroll to position [41, 0]
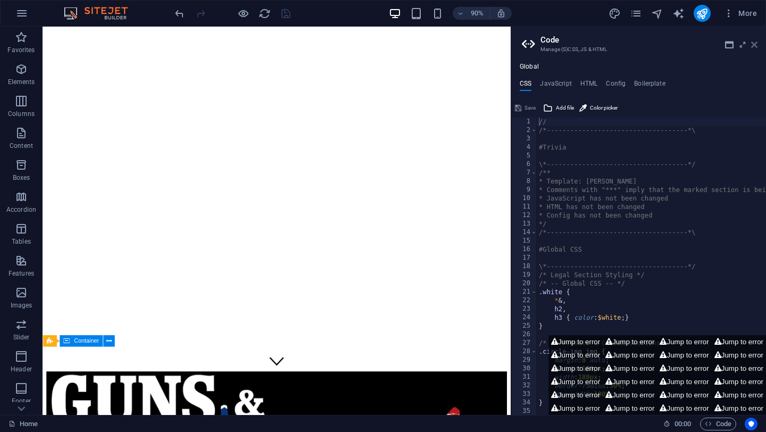
click at [754, 48] on icon at bounding box center [754, 44] width 6 height 9
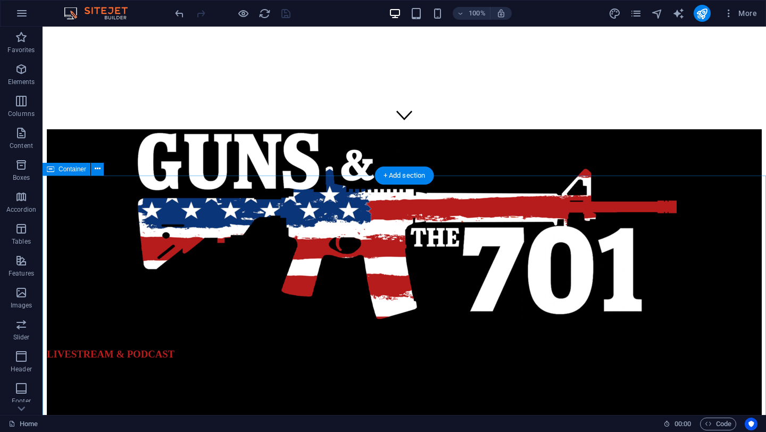
scroll to position [0, 0]
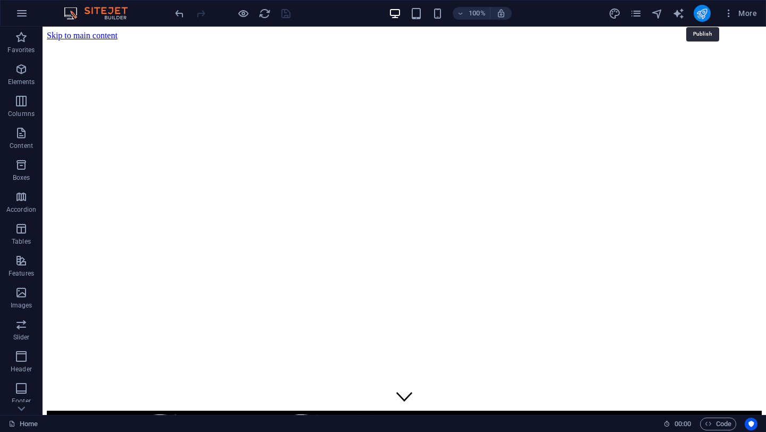
click at [706, 13] on icon "publish" at bounding box center [702, 13] width 12 height 12
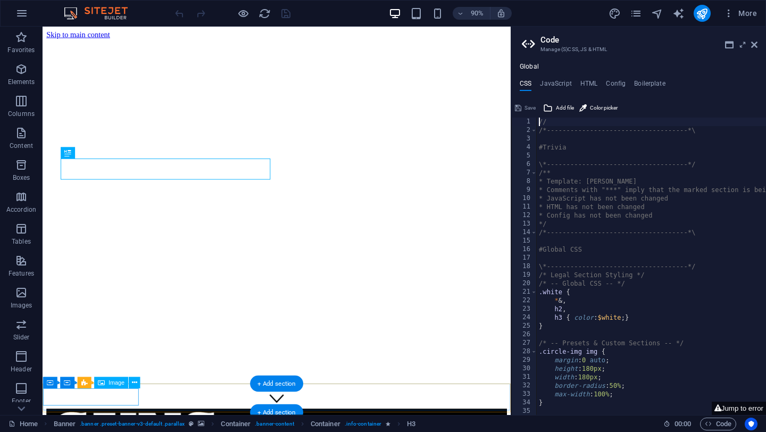
select select "px"
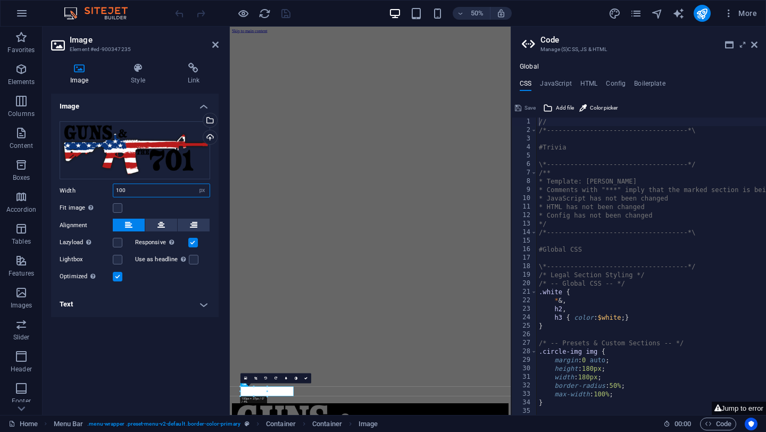
drag, startPoint x: 133, startPoint y: 195, endPoint x: 102, endPoint y: 194, distance: 30.9
click at [102, 194] on div "Width 100 Default auto px rem % em vh vw" at bounding box center [135, 191] width 151 height 14
type input "150"
click at [288, 16] on icon "save" at bounding box center [286, 13] width 12 height 12
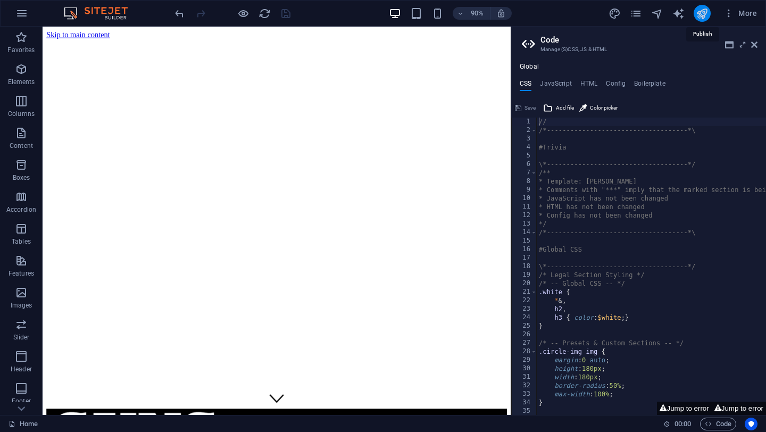
click at [703, 16] on icon "publish" at bounding box center [702, 13] width 12 height 12
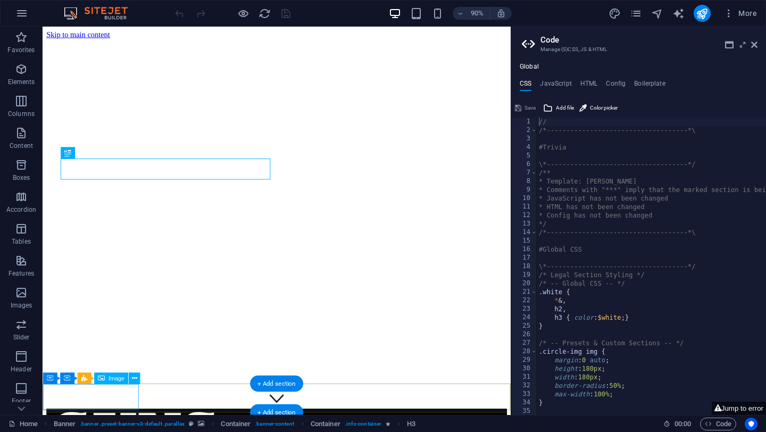
select select "px"
select select
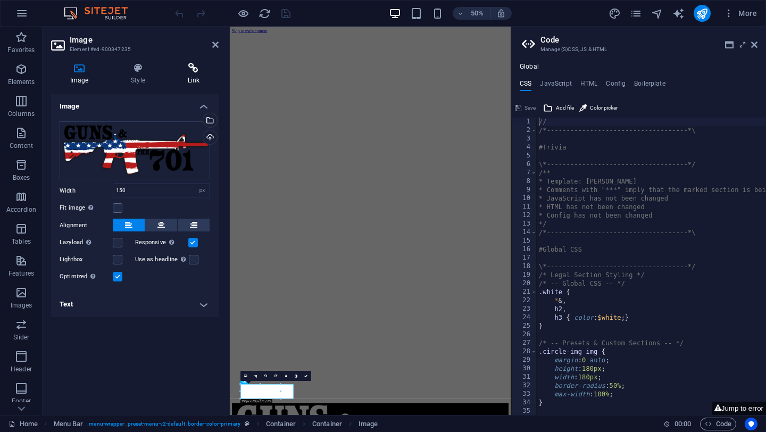
click at [197, 76] on h4 "Link" at bounding box center [194, 74] width 50 height 22
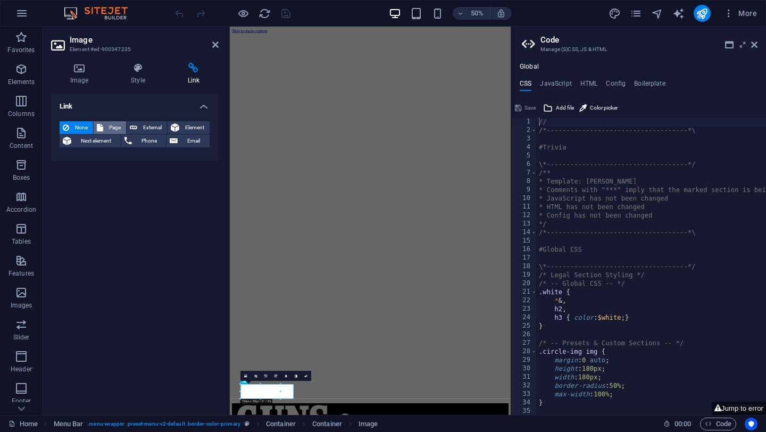
click at [110, 128] on span "Page" at bounding box center [114, 127] width 16 height 13
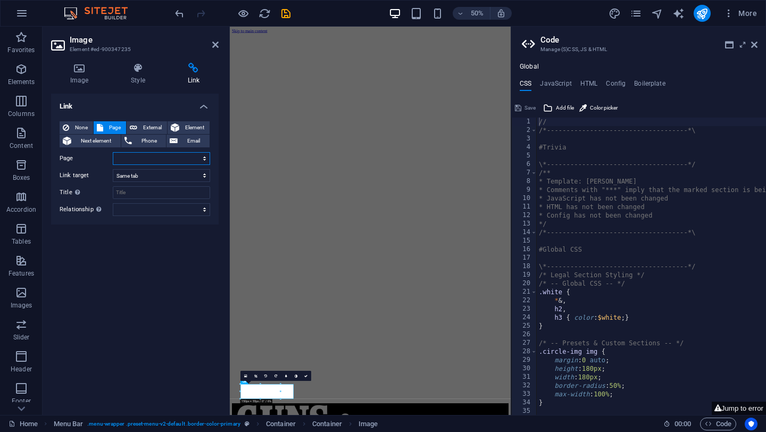
click at [138, 159] on select "Home About Sponsors Archives Store Contact Legal Notice Privacy" at bounding box center [161, 158] width 97 height 13
select select "0"
click at [113, 152] on select "Home About Sponsors Archives Store Contact Legal Notice Privacy" at bounding box center [161, 158] width 97 height 13
click at [134, 178] on select "New tab Same tab Overlay" at bounding box center [161, 175] width 97 height 13
click at [113, 169] on select "New tab Same tab Overlay" at bounding box center [161, 175] width 97 height 13
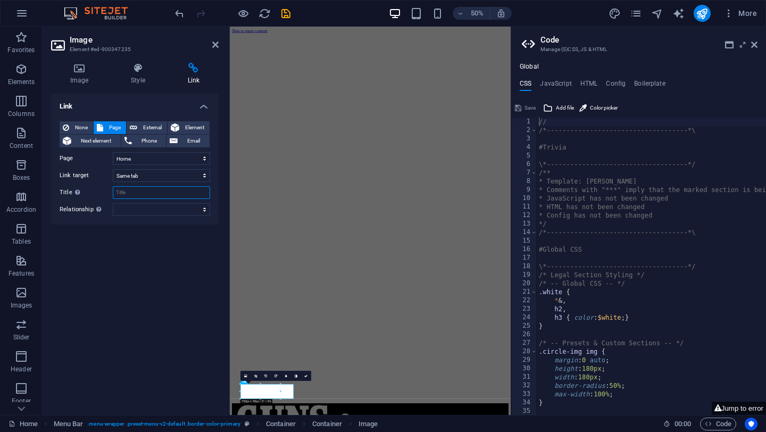
click at [139, 196] on input "Title Additional link description, should not be the same as the link text. The…" at bounding box center [161, 192] width 97 height 13
type input "Home"
click at [172, 287] on div "Link None Page External Element Next element Phone Email Page Home About Sponso…" at bounding box center [135, 250] width 168 height 313
click at [288, 12] on icon "save" at bounding box center [286, 13] width 12 height 12
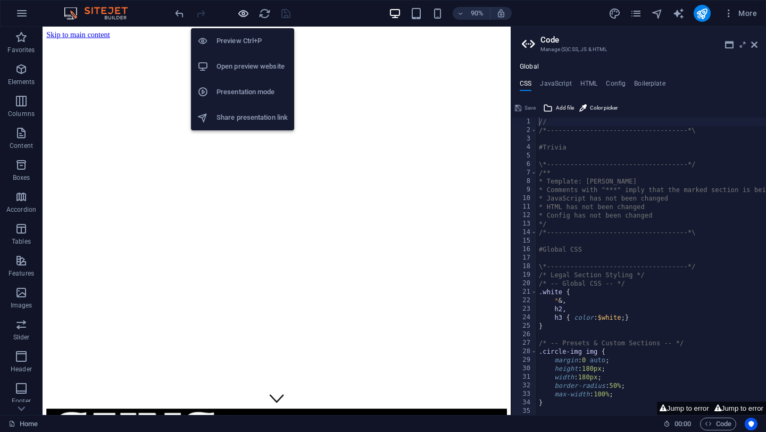
click at [244, 13] on icon "button" at bounding box center [243, 13] width 12 height 12
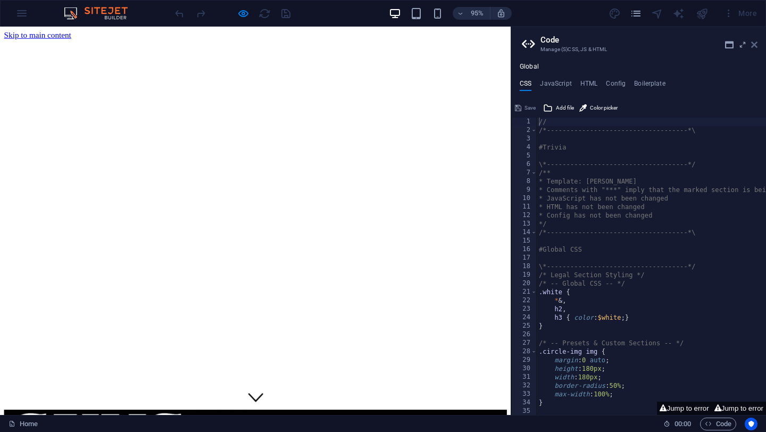
click at [751, 44] on icon at bounding box center [754, 44] width 6 height 9
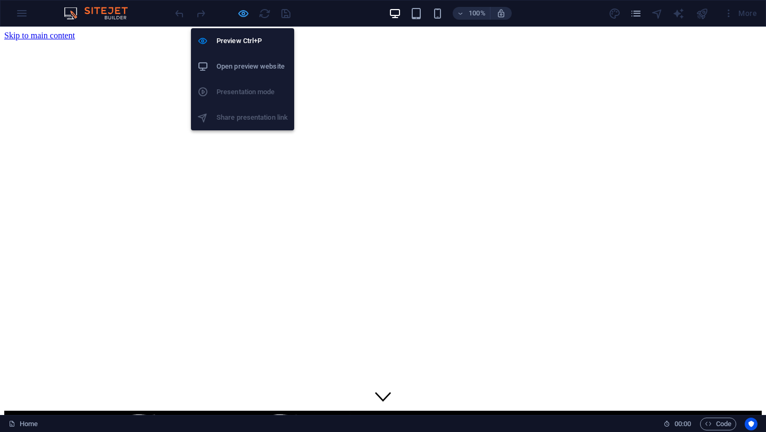
click at [244, 10] on icon "button" at bounding box center [243, 13] width 12 height 12
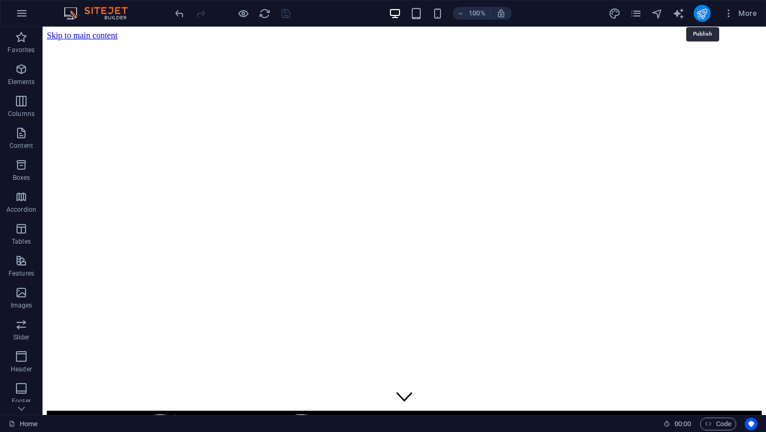
click at [704, 15] on icon "publish" at bounding box center [702, 13] width 12 height 12
